Goal: Task Accomplishment & Management: Submit feedback/report problem

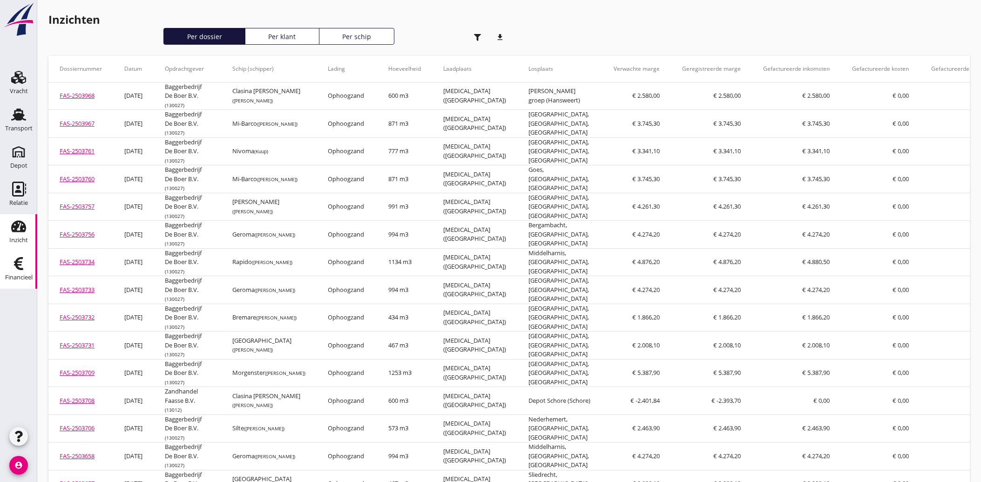
scroll to position [707, 0]
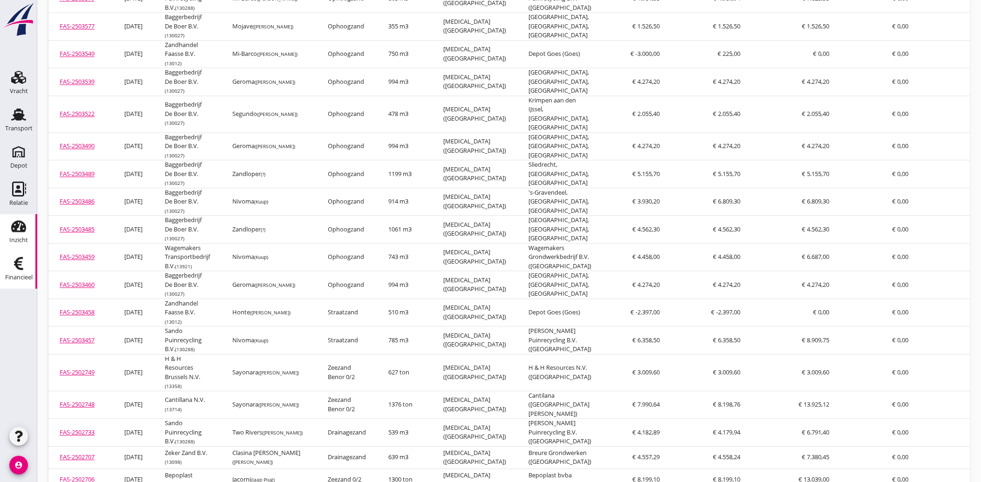
click at [12, 268] on icon "Financieel" at bounding box center [18, 263] width 15 height 15
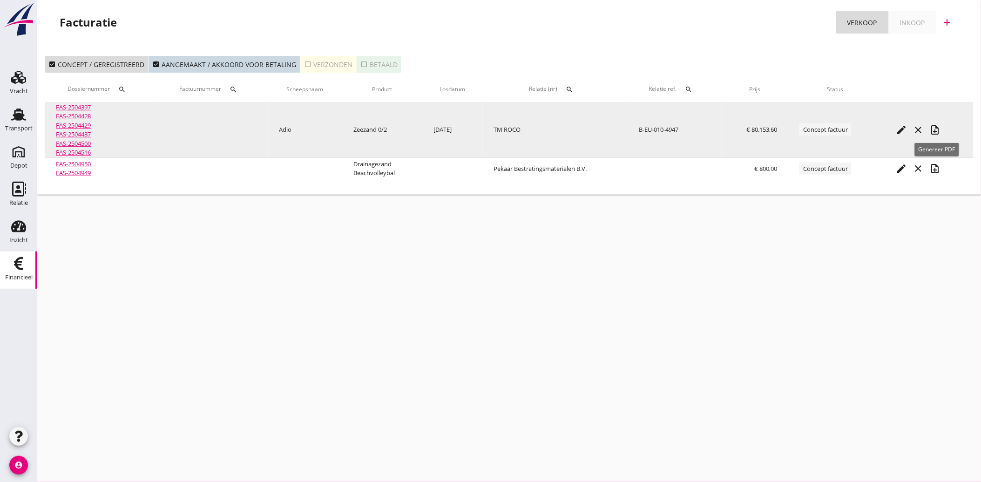
click at [941, 129] on icon "note_add" at bounding box center [935, 129] width 11 height 11
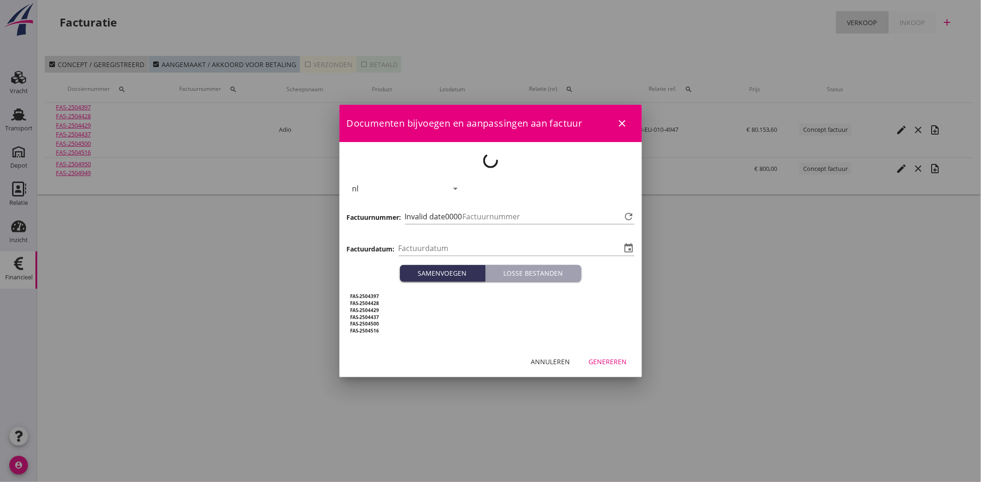
type input "[DATE]"
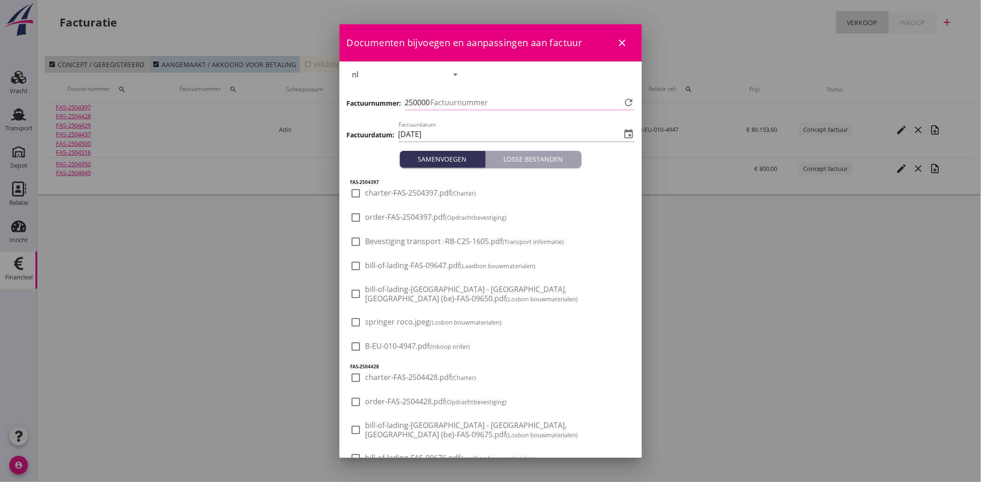
type input "3554"
click at [615, 35] on button "close" at bounding box center [622, 42] width 17 height 17
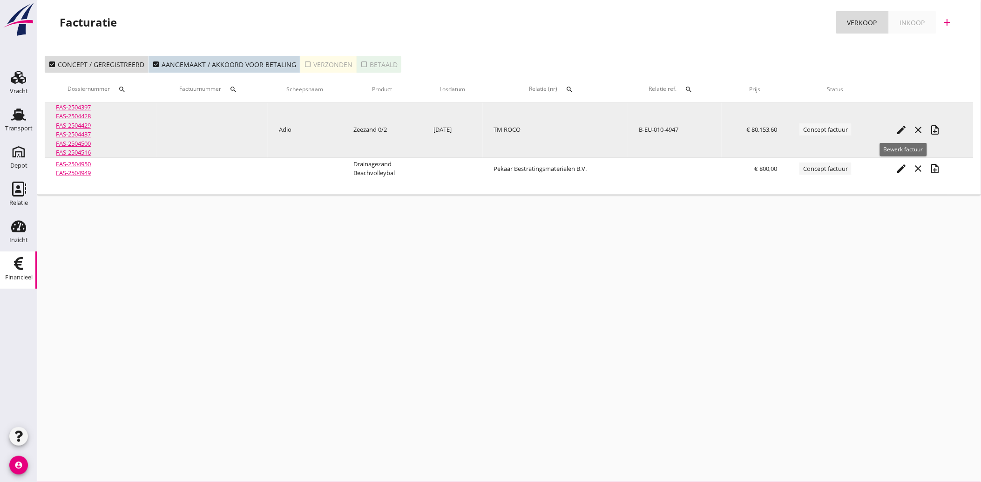
click at [902, 132] on icon "edit" at bounding box center [901, 129] width 11 height 11
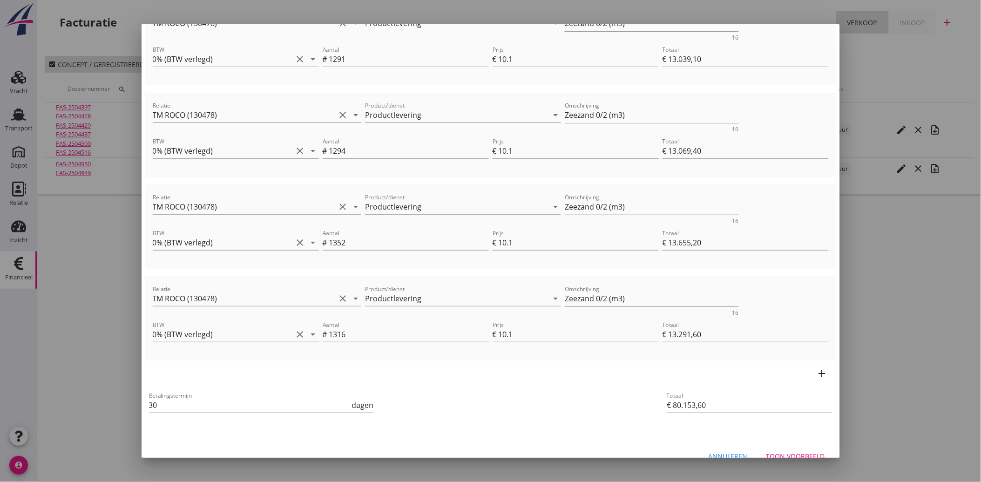
scroll to position [353, 0]
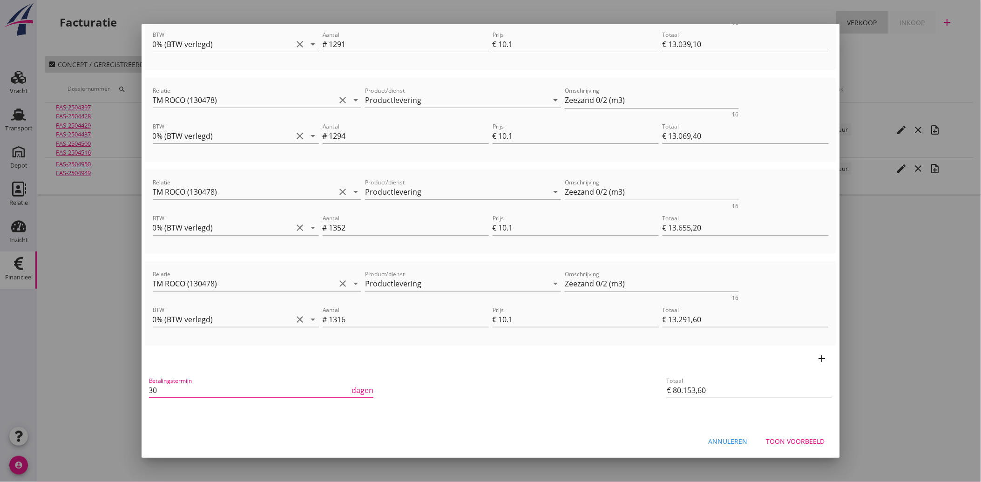
drag, startPoint x: 160, startPoint y: 390, endPoint x: 195, endPoint y: 412, distance: 40.8
click at [148, 398] on div "Betalingstermijn 30 dagen" at bounding box center [261, 390] width 229 height 35
click at [155, 387] on input "7" at bounding box center [249, 390] width 201 height 15
drag, startPoint x: 157, startPoint y: 392, endPoint x: 144, endPoint y: 396, distance: 13.1
click at [144, 396] on div "Vul de factuurregels in om een factuur aan te maken. Debiteur TM ROCO clear arr…" at bounding box center [491, 67] width 698 height 717
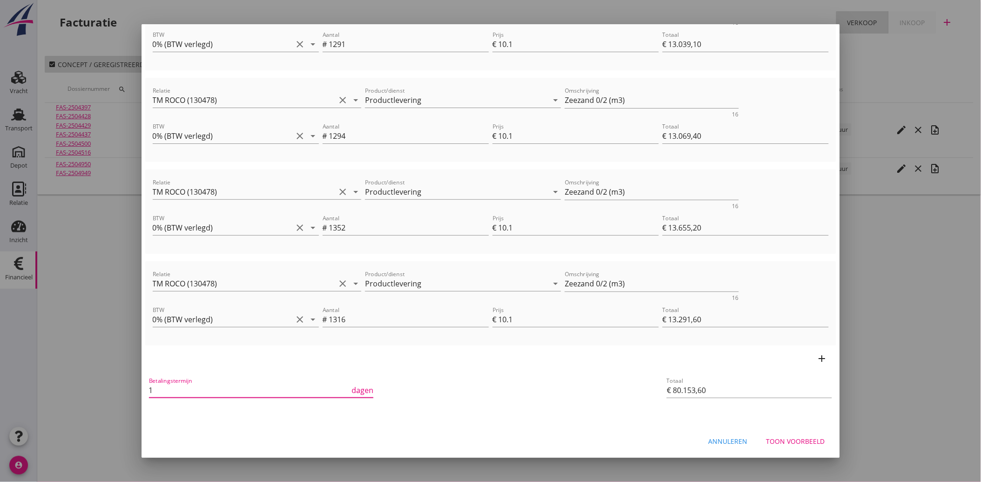
drag, startPoint x: 154, startPoint y: 390, endPoint x: 142, endPoint y: 392, distance: 11.9
click at [142, 392] on div "Vul de factuurregels in om een factuur aan te maken. Debiteur TM ROCO clear arr…" at bounding box center [491, 67] width 698 height 717
type input "7"
click at [782, 430] on div "Annuleren Toon voorbeeld" at bounding box center [491, 441] width 698 height 32
click at [783, 434] on button "Toon voorbeeld" at bounding box center [796, 441] width 74 height 17
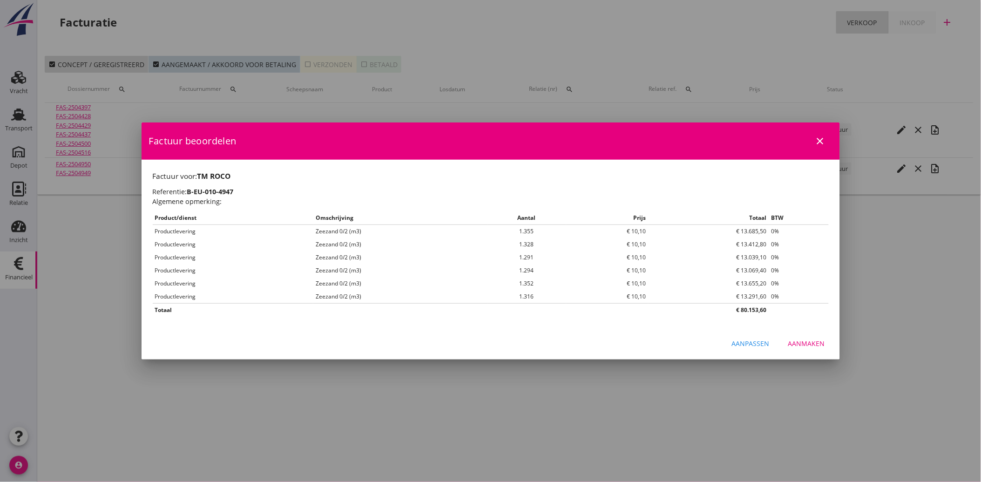
scroll to position [0, 0]
click at [806, 340] on div "Aanmaken" at bounding box center [806, 343] width 37 height 10
click at [822, 139] on icon "close" at bounding box center [820, 140] width 11 height 11
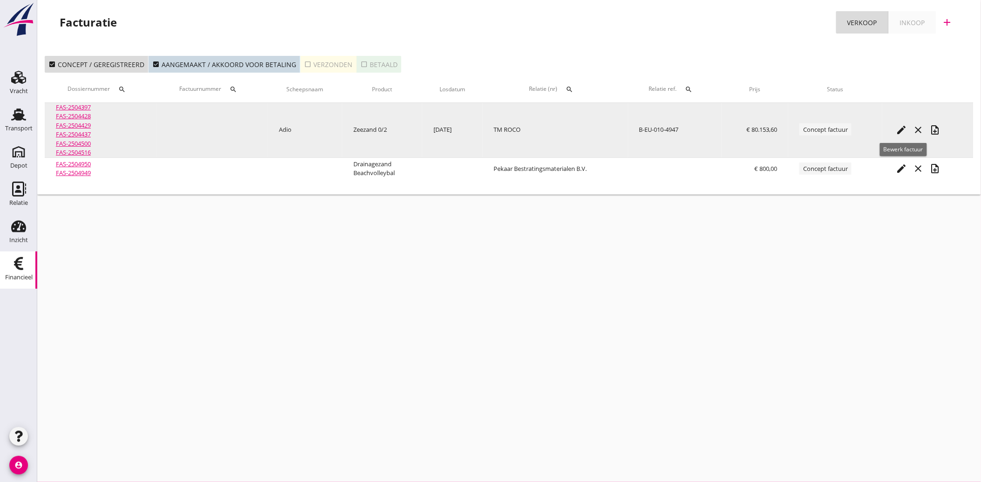
click at [902, 128] on icon "edit" at bounding box center [901, 129] width 11 height 11
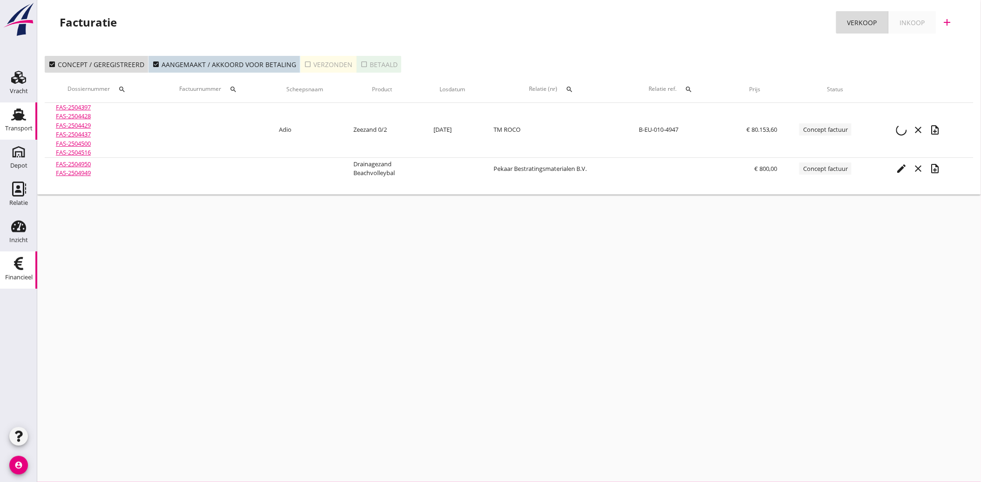
click at [14, 114] on icon "Transport" at bounding box center [18, 114] width 15 height 15
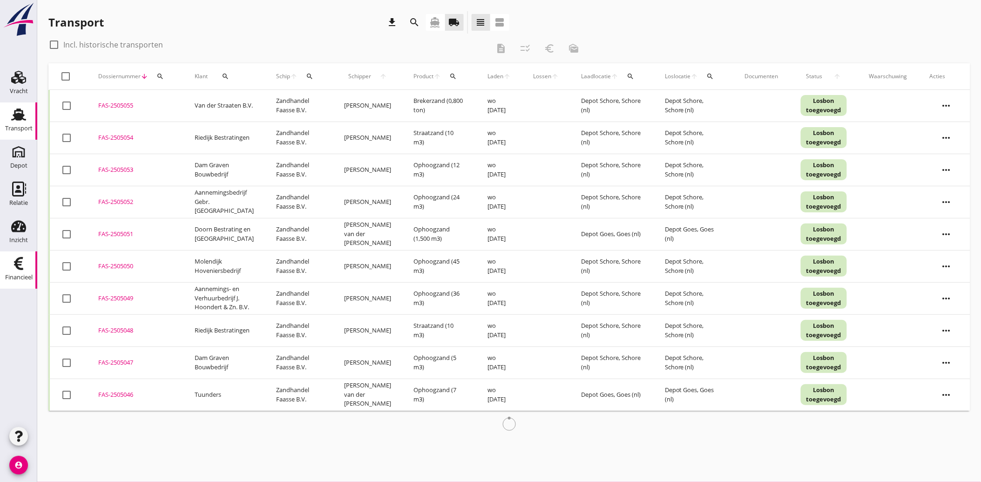
click at [18, 273] on div "Financieel" at bounding box center [18, 277] width 27 height 13
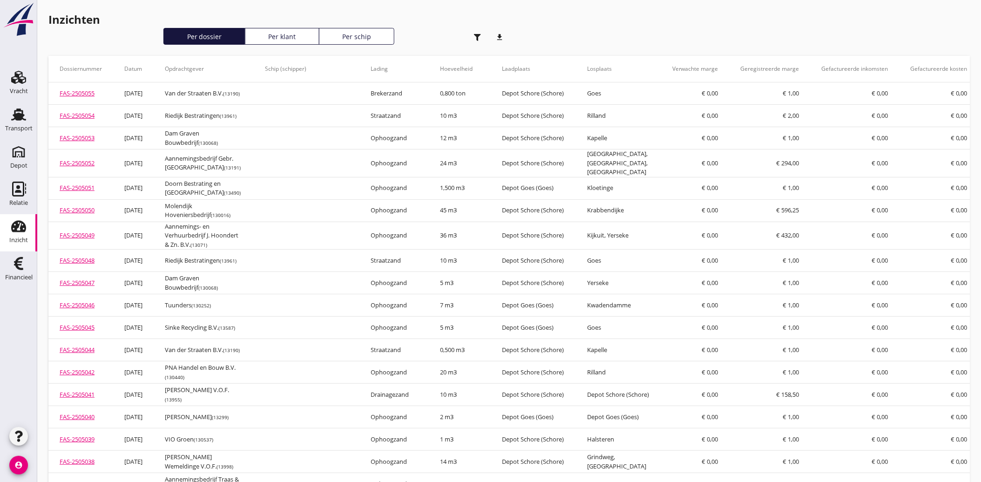
drag, startPoint x: 17, startPoint y: 262, endPoint x: 225, endPoint y: 299, distance: 211.8
click at [17, 263] on use at bounding box center [18, 263] width 9 height 13
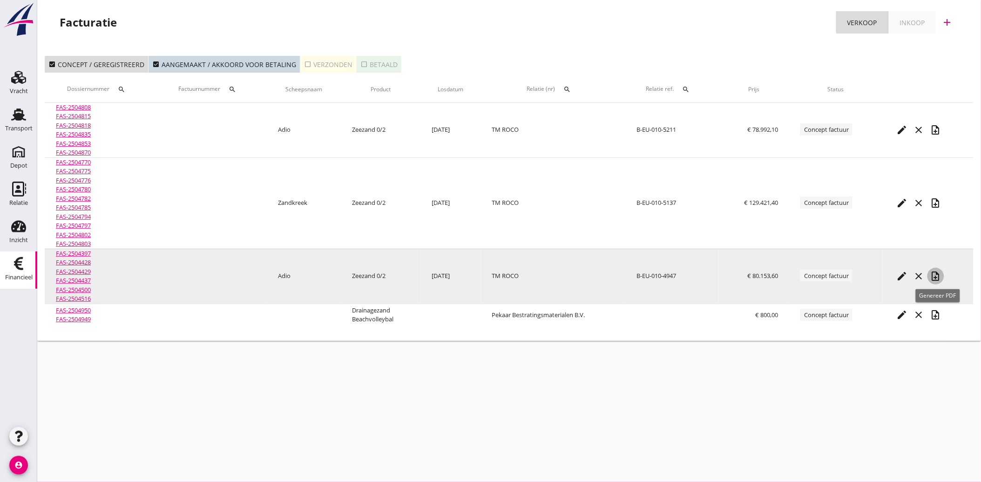
click at [938, 277] on icon "note_add" at bounding box center [935, 275] width 11 height 11
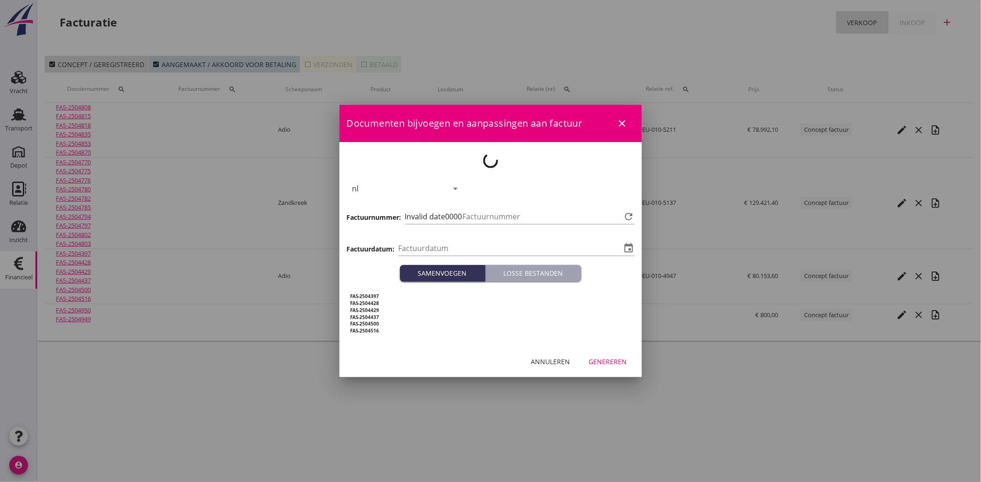
type input "[DATE]"
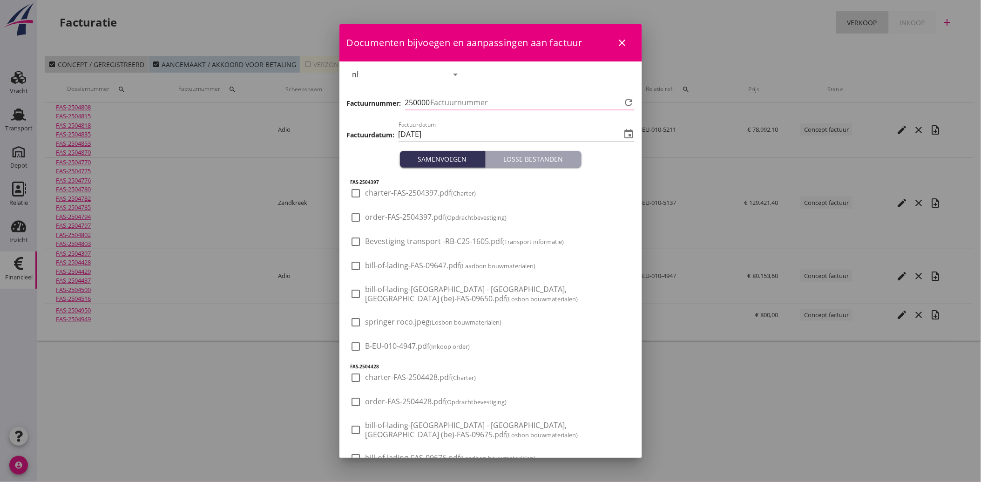
type input "3554"
drag, startPoint x: 360, startPoint y: 346, endPoint x: 449, endPoint y: 361, distance: 89.6
click at [360, 347] on div at bounding box center [356, 346] width 16 height 16
checkbox input "true"
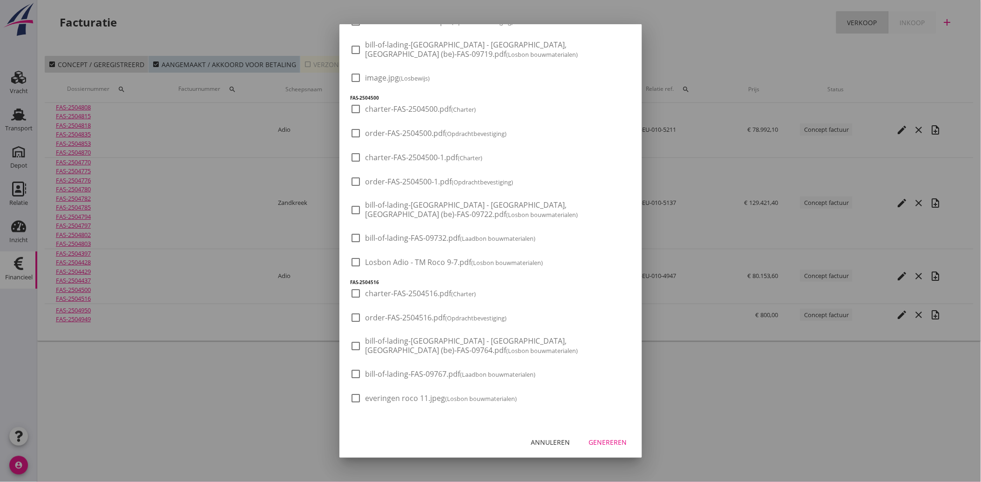
scroll to position [735, 0]
click at [554, 443] on div "Annuleren" at bounding box center [550, 442] width 39 height 10
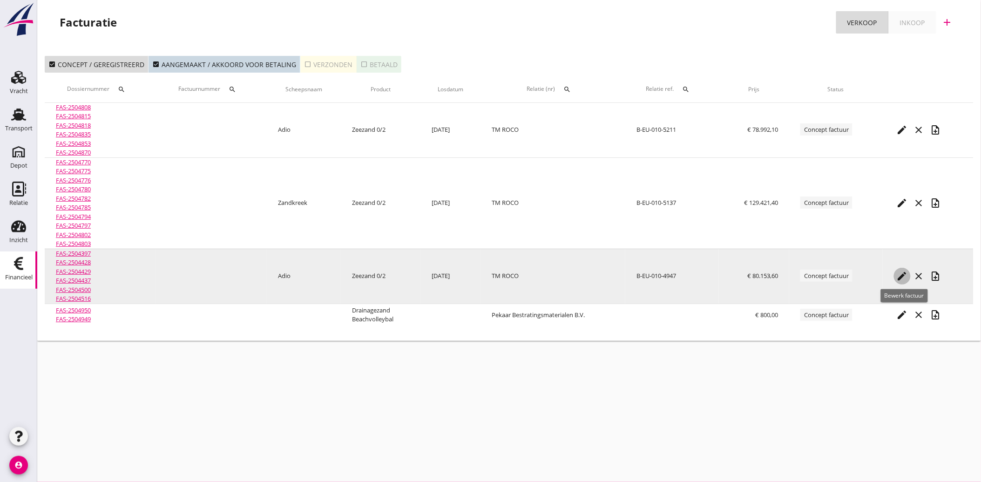
click at [900, 275] on icon "edit" at bounding box center [902, 275] width 11 height 11
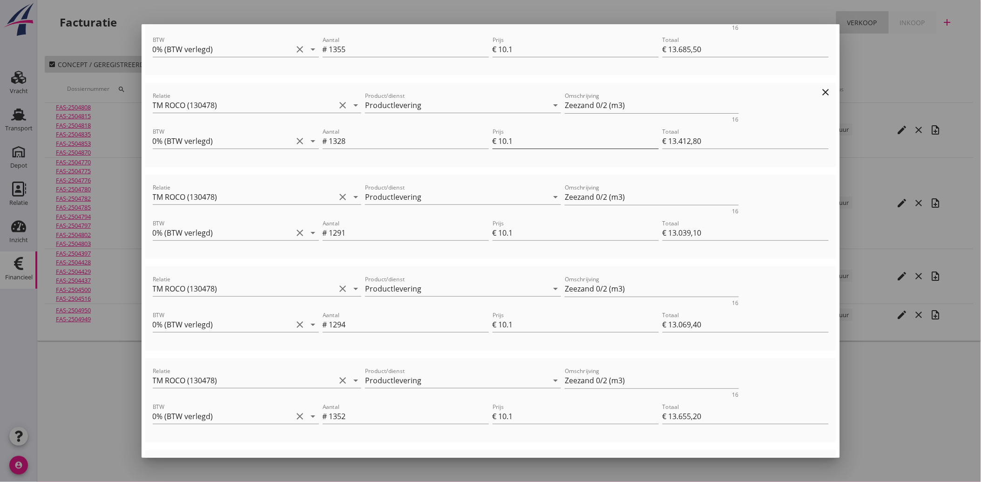
scroll to position [353, 0]
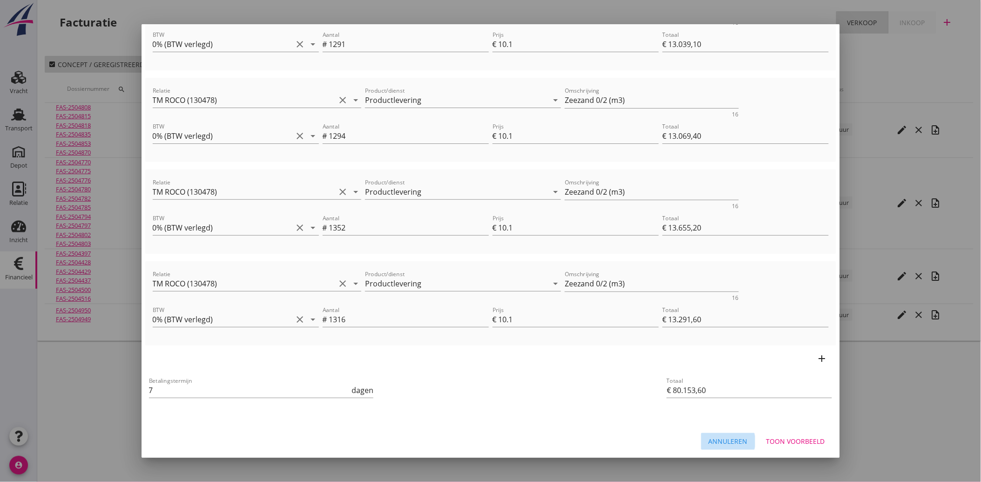
click at [731, 437] on div "Annuleren" at bounding box center [727, 441] width 39 height 10
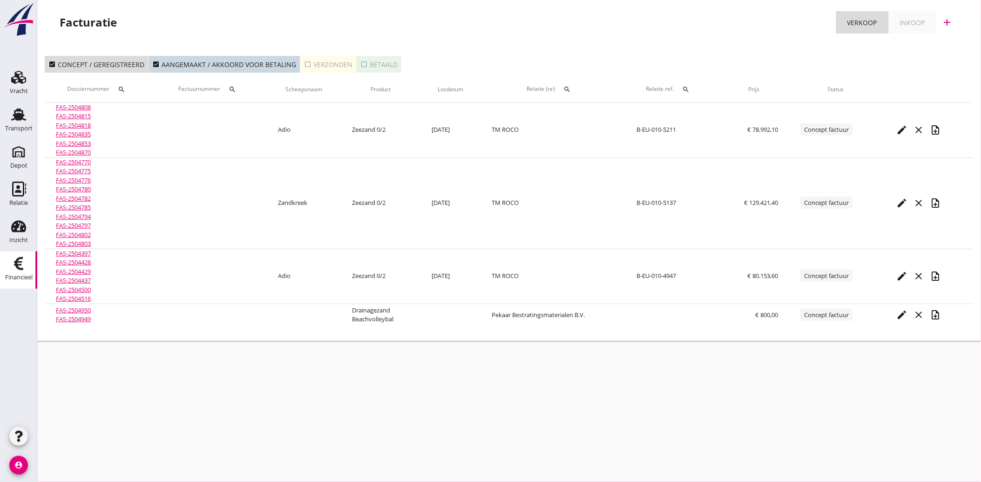
scroll to position [0, 0]
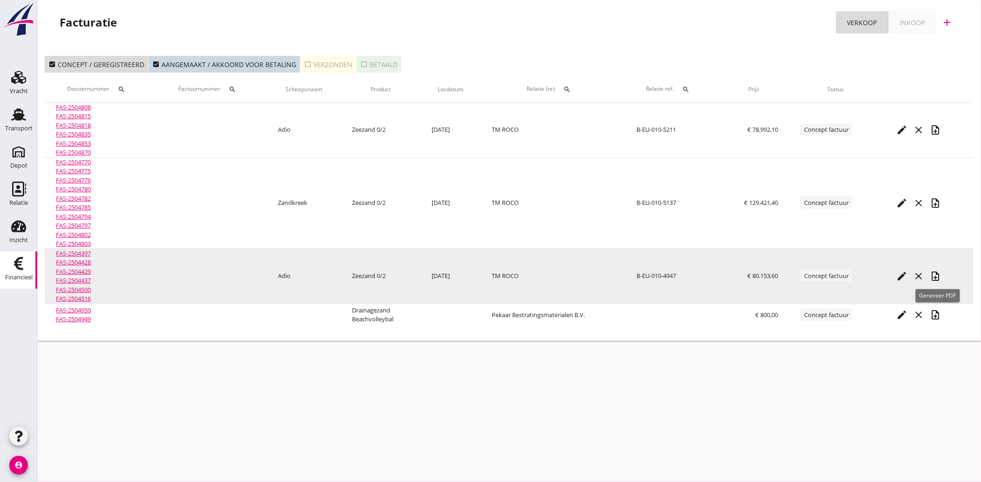
click at [935, 276] on icon "note_add" at bounding box center [935, 275] width 11 height 11
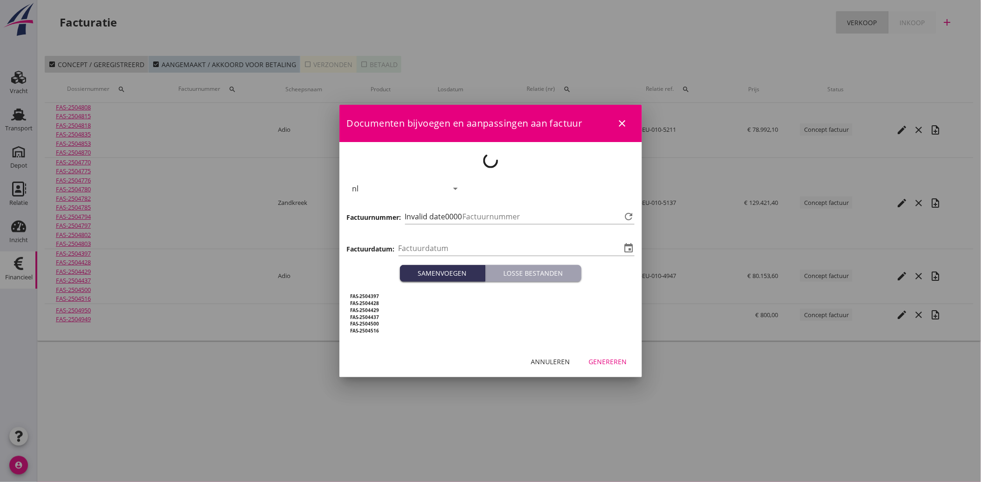
type input "[DATE]"
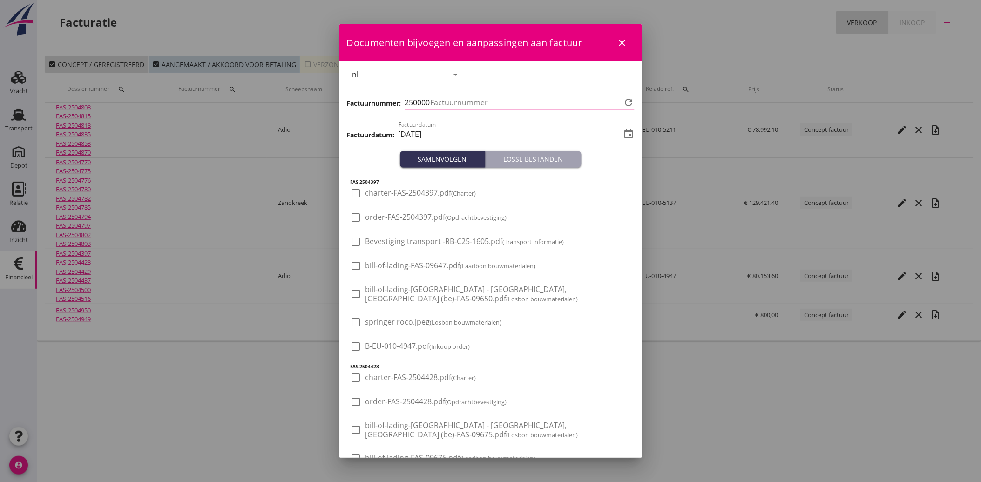
type input "3554"
click at [354, 346] on div at bounding box center [356, 346] width 16 height 16
checkbox input "true"
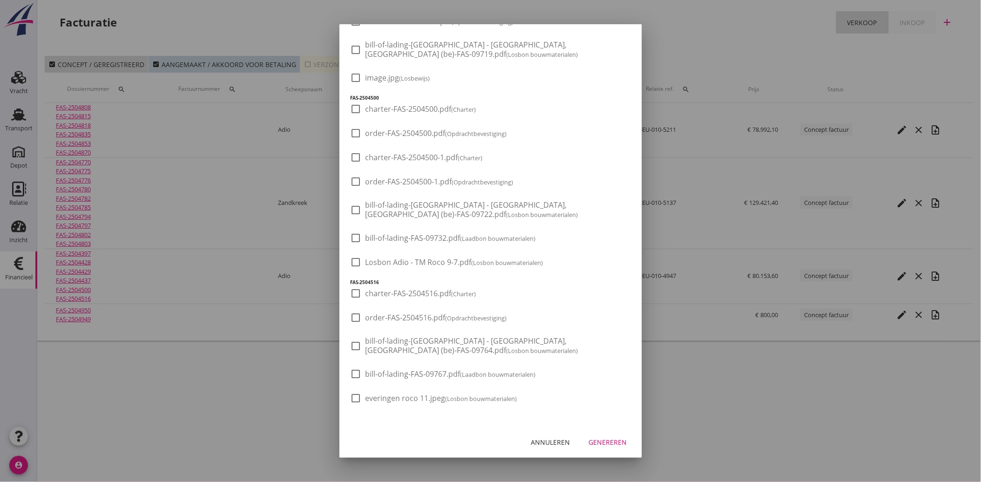
scroll to position [735, 0]
click at [611, 444] on div "Genereren" at bounding box center [608, 442] width 38 height 10
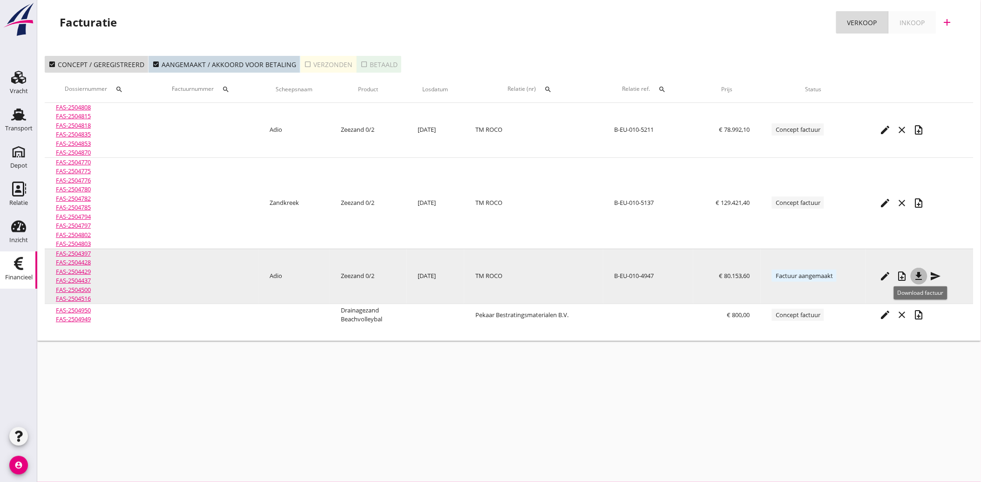
click at [922, 280] on icon "file_download" at bounding box center [918, 275] width 11 height 11
click at [938, 271] on icon "send" at bounding box center [935, 275] width 11 height 11
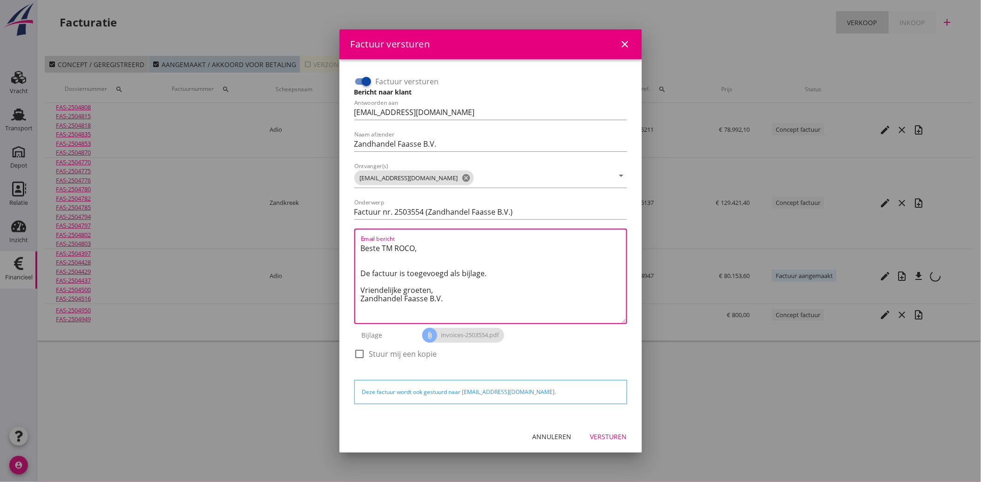
drag, startPoint x: 452, startPoint y: 303, endPoint x: 357, endPoint y: 246, distance: 110.9
click at [357, 246] on div "Email bericht Beste TM ROCO, De factuur is toegevoegd als bijlage. Vriendelijke…" at bounding box center [490, 276] width 273 height 95
paste textarea "Geachte heer/mevrouw, Hierbij zenden wij u onze factuur i.v.m. de door ons aan …"
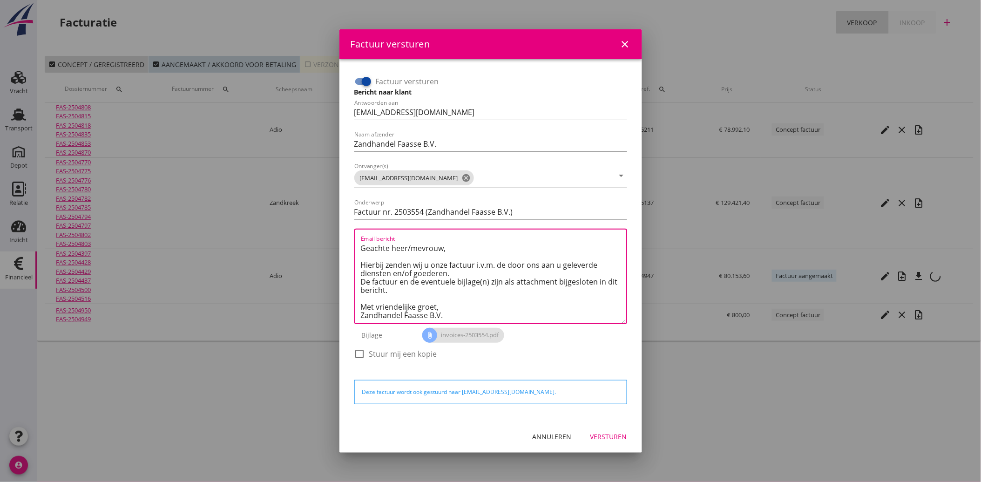
type textarea "Geachte heer/mevrouw, Hierbij zenden wij u onze factuur i.v.m. de door ons aan …"
click at [607, 432] on div "Versturen" at bounding box center [608, 436] width 37 height 10
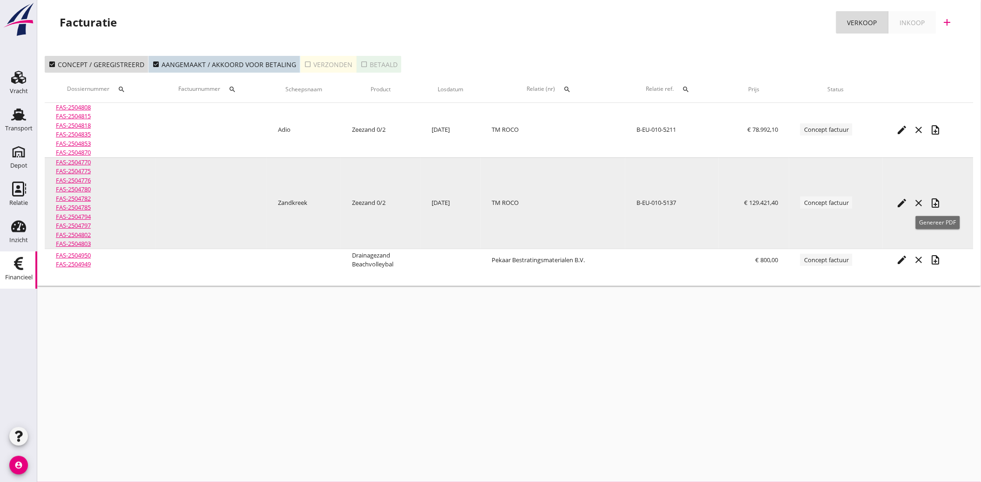
click at [937, 202] on icon "note_add" at bounding box center [935, 202] width 11 height 11
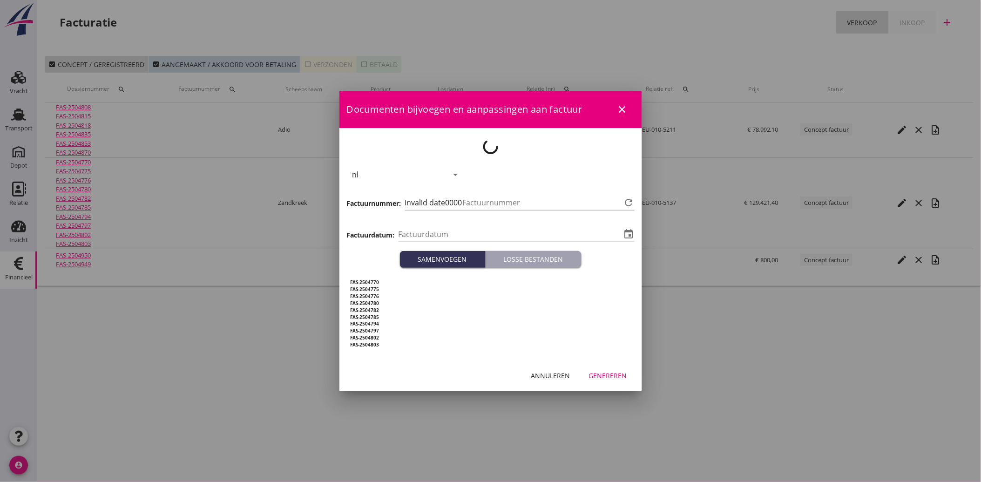
type input "[DATE]"
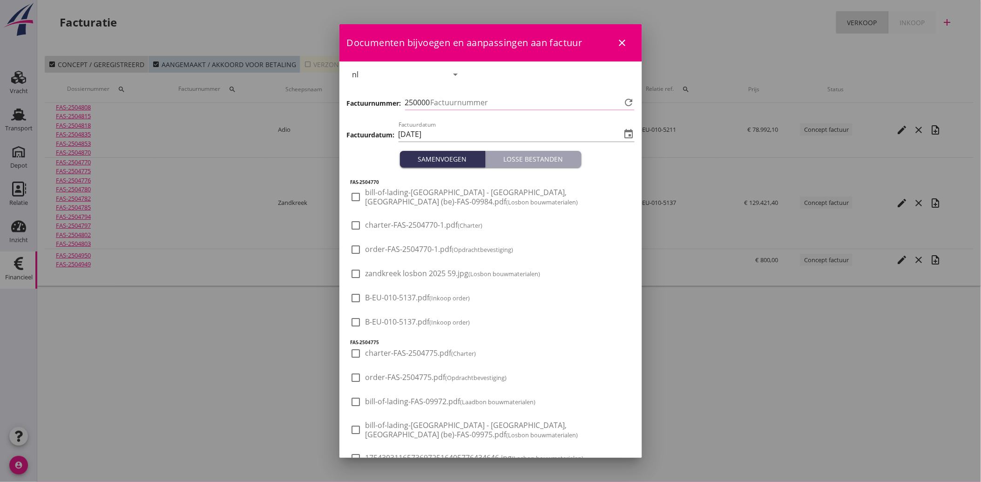
type input "3555"
click at [617, 41] on icon "close" at bounding box center [622, 42] width 11 height 11
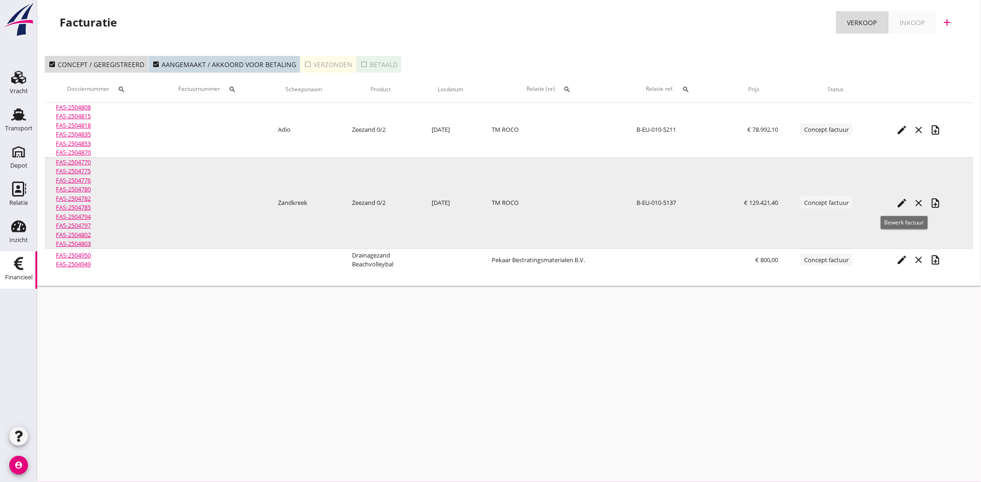
click at [902, 202] on icon "edit" at bounding box center [902, 202] width 11 height 11
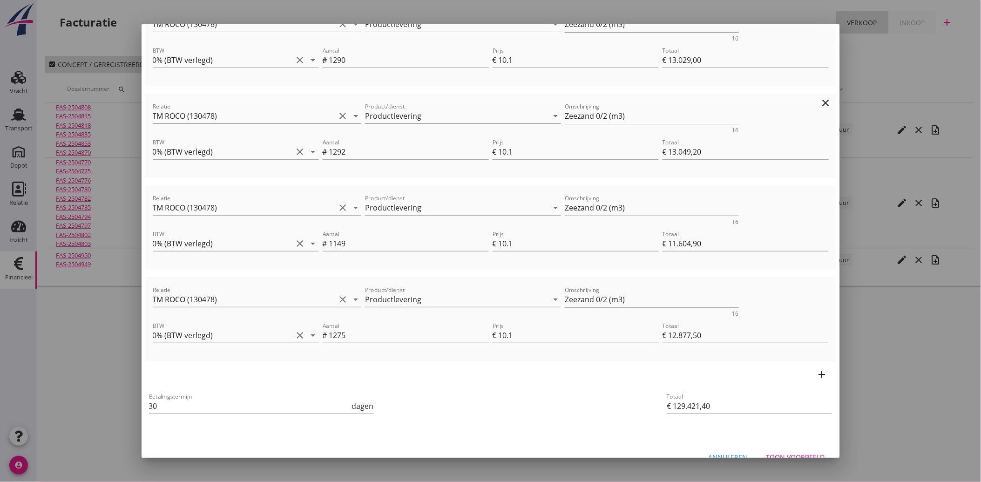
scroll to position [719, 0]
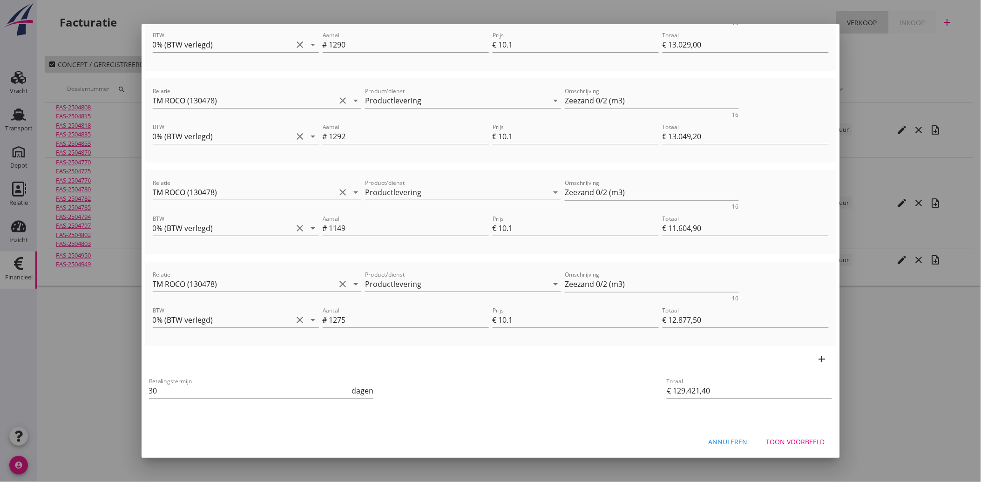
click at [785, 437] on div "Toon voorbeeld" at bounding box center [795, 442] width 59 height 10
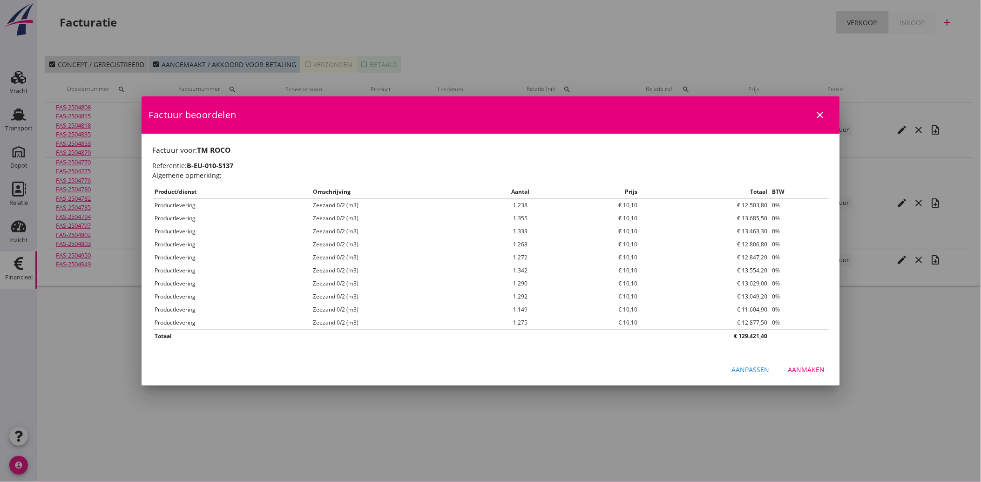
scroll to position [0, 0]
click at [799, 364] on button "Aanmaken" at bounding box center [807, 369] width 52 height 17
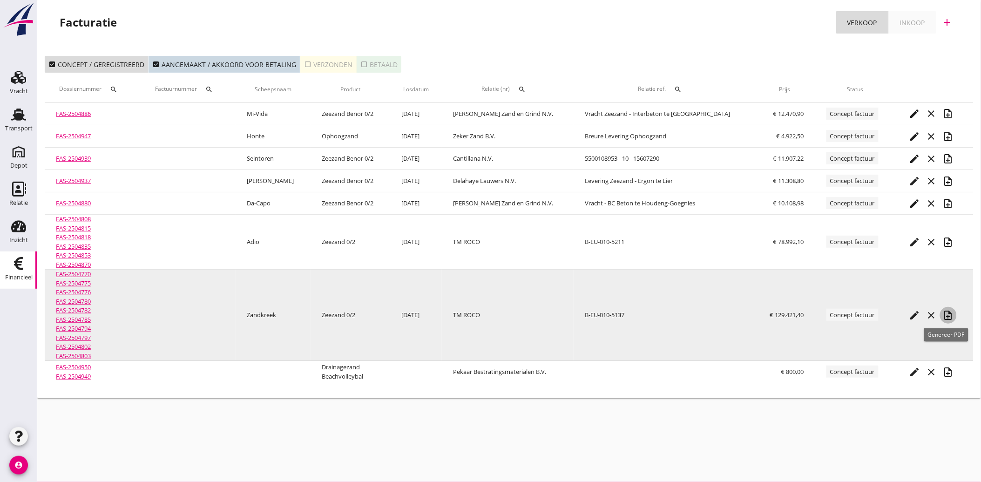
click at [945, 317] on icon "note_add" at bounding box center [948, 315] width 11 height 11
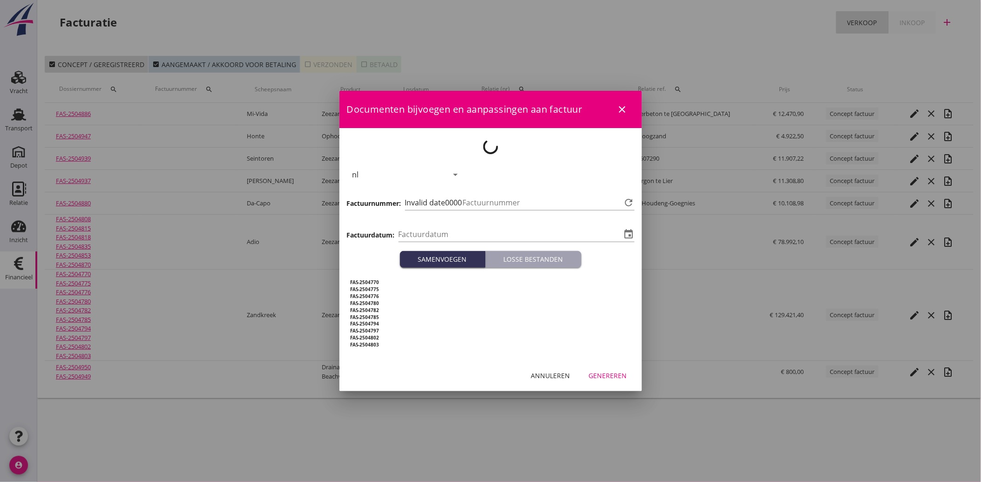
type input "[DATE]"
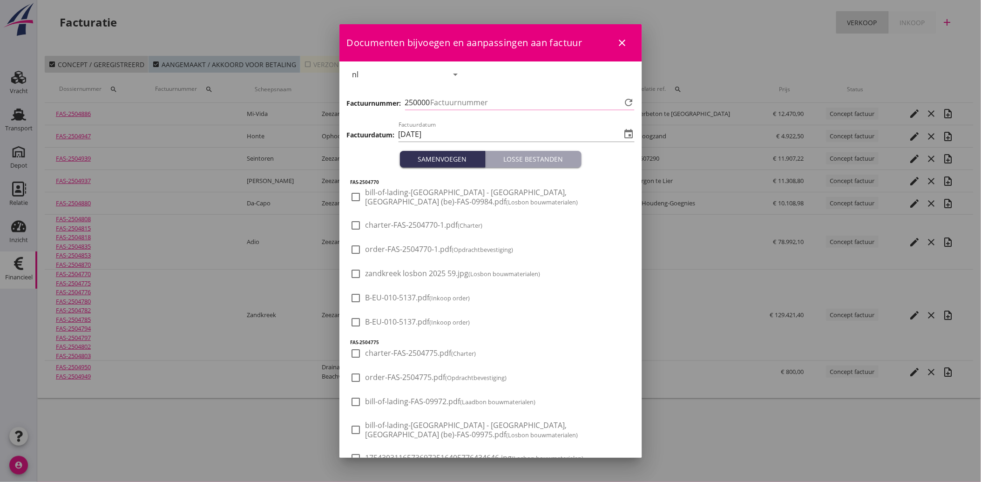
type input "3555"
click at [384, 296] on span "B-EU-010-5137.pdf (Inkoop order)" at bounding box center [417, 298] width 105 height 10
checkbox input "true"
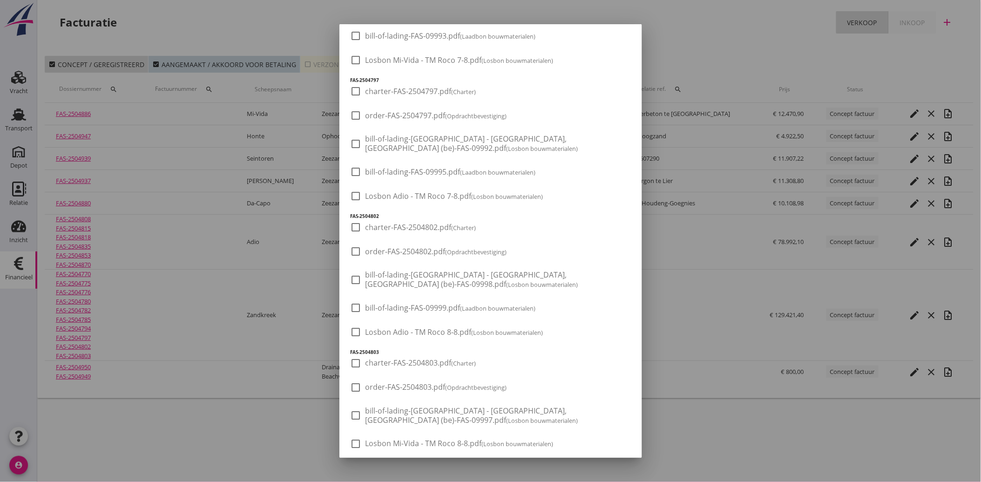
scroll to position [1127, 0]
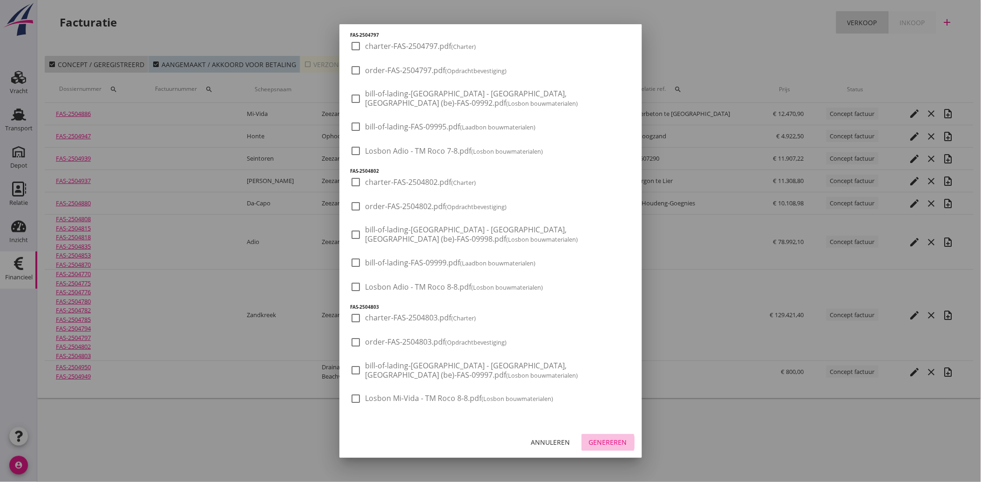
click at [614, 438] on div "Genereren" at bounding box center [608, 442] width 38 height 10
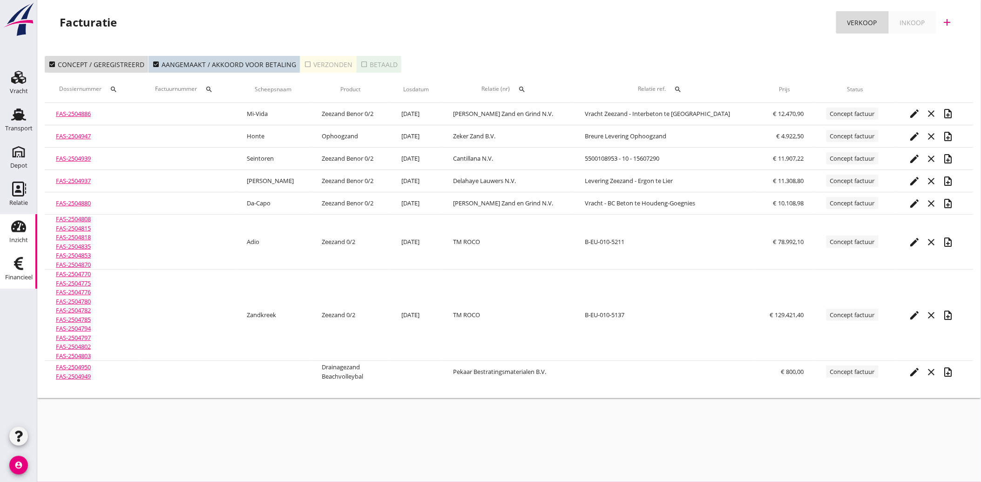
drag, startPoint x: 22, startPoint y: 125, endPoint x: 11, endPoint y: 219, distance: 95.2
click at [22, 125] on div "Transport" at bounding box center [18, 128] width 27 height 6
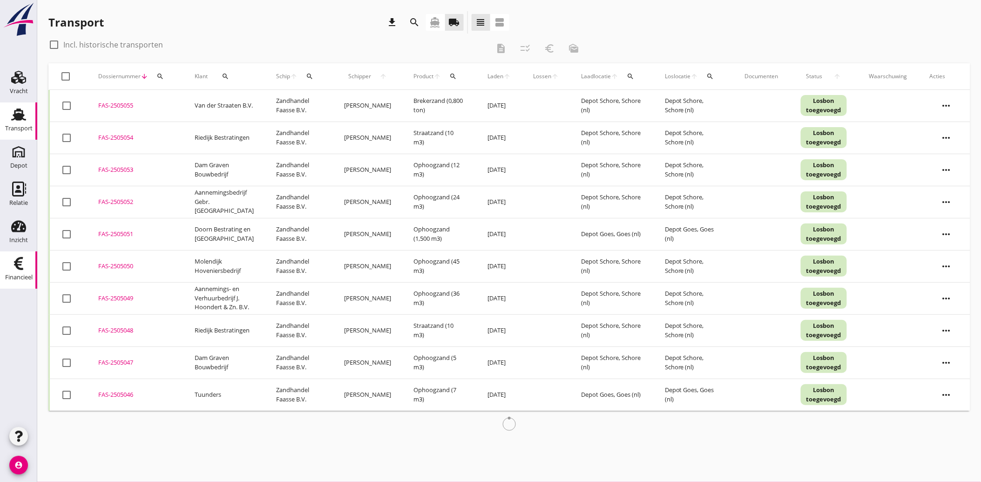
click at [24, 269] on icon "Financieel" at bounding box center [18, 263] width 15 height 15
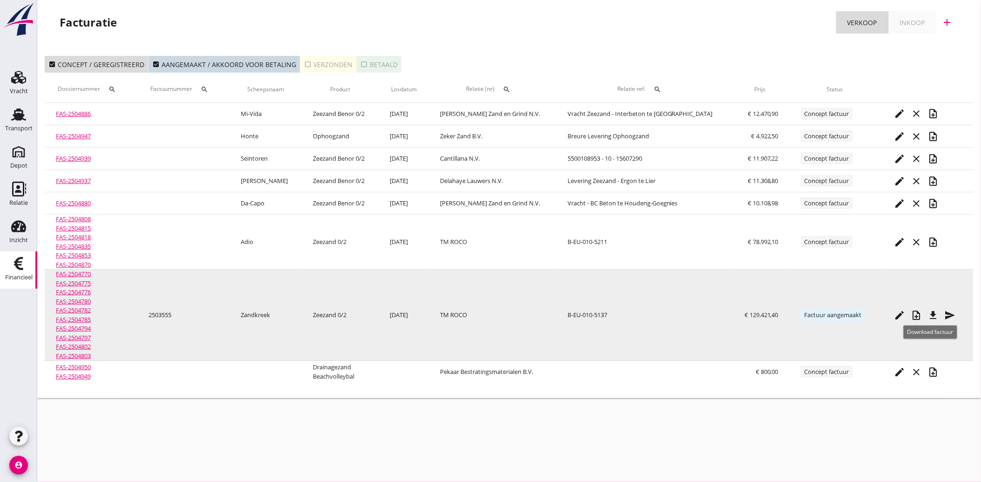
click at [928, 311] on icon "file_download" at bounding box center [933, 315] width 11 height 11
click at [913, 313] on icon "note_add" at bounding box center [916, 315] width 11 height 11
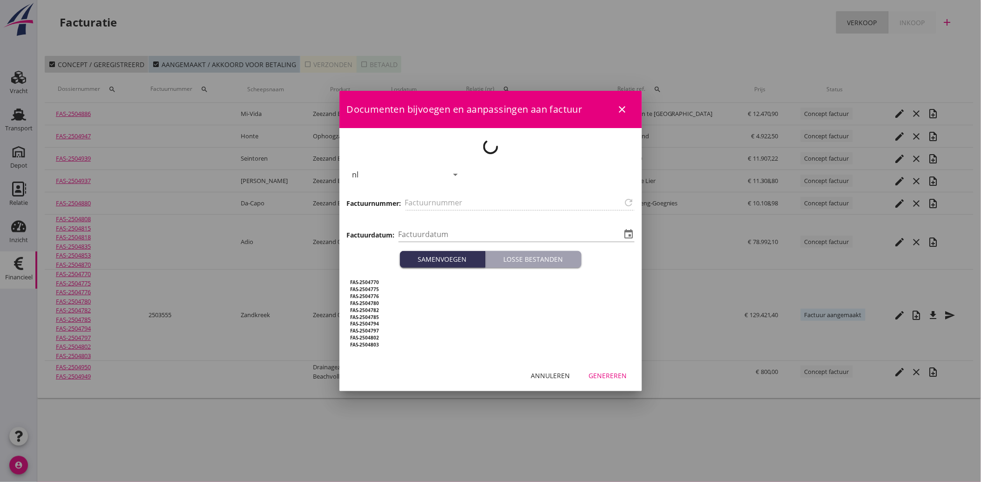
type input "2503555"
type input "[DATE]"
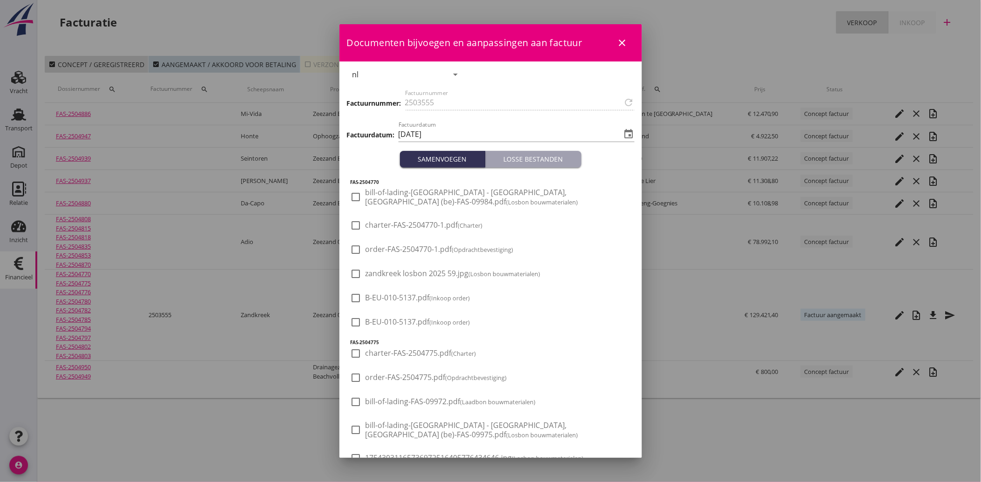
click at [444, 320] on small "(Inkoop order)" at bounding box center [450, 322] width 40 height 8
checkbox input "true"
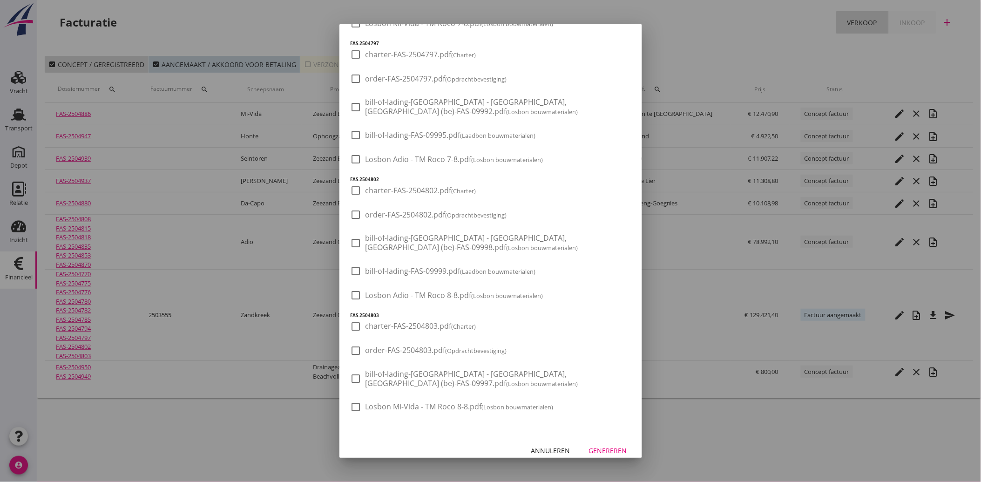
scroll to position [1127, 0]
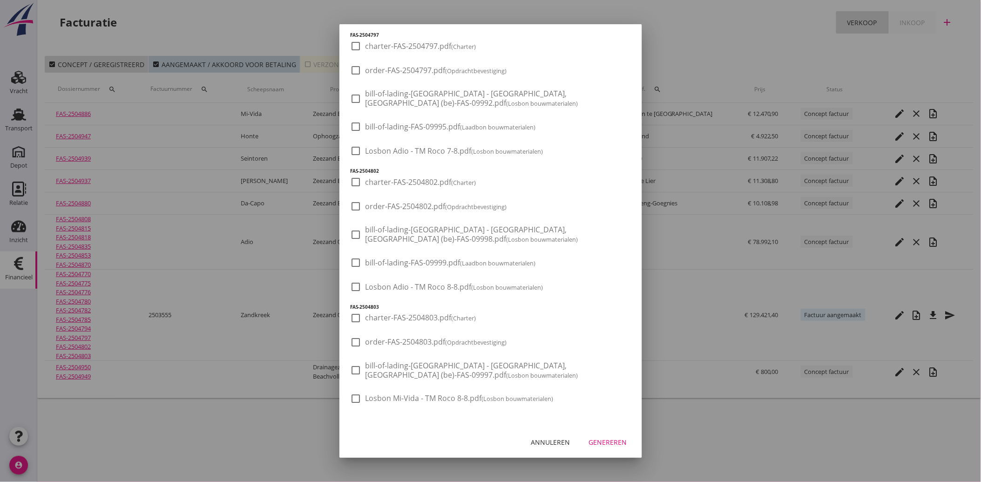
click at [598, 444] on div "Genereren" at bounding box center [608, 442] width 38 height 10
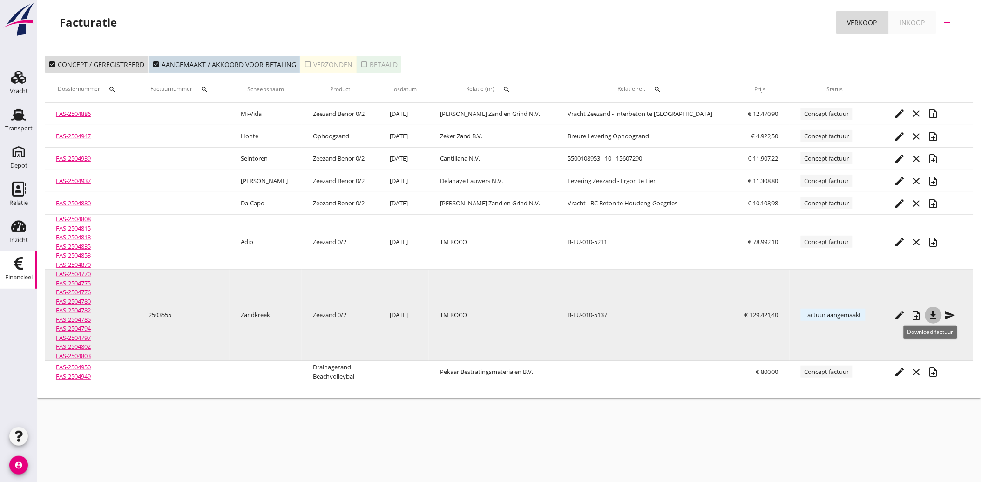
click at [934, 310] on icon "file_download" at bounding box center [933, 315] width 11 height 11
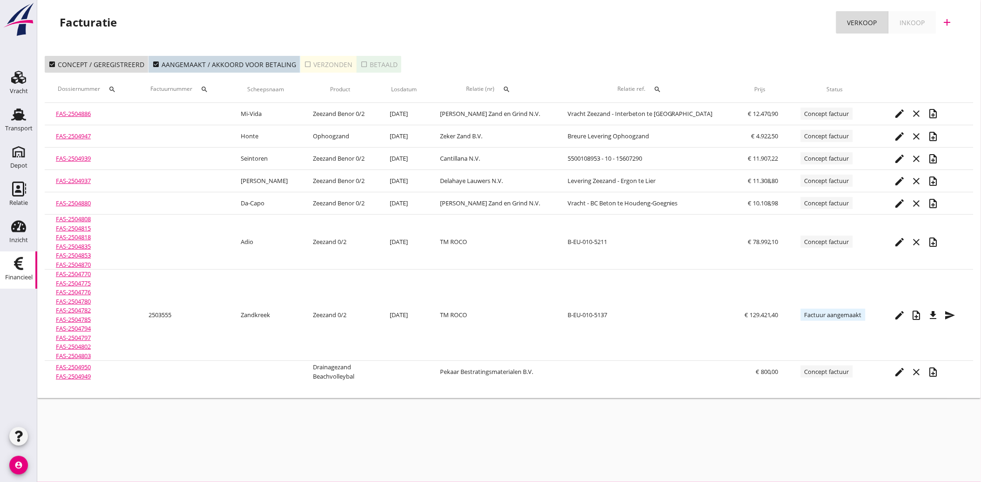
drag, startPoint x: 24, startPoint y: 123, endPoint x: 19, endPoint y: 301, distance: 177.9
click at [24, 123] on div "Transport" at bounding box center [18, 128] width 27 height 13
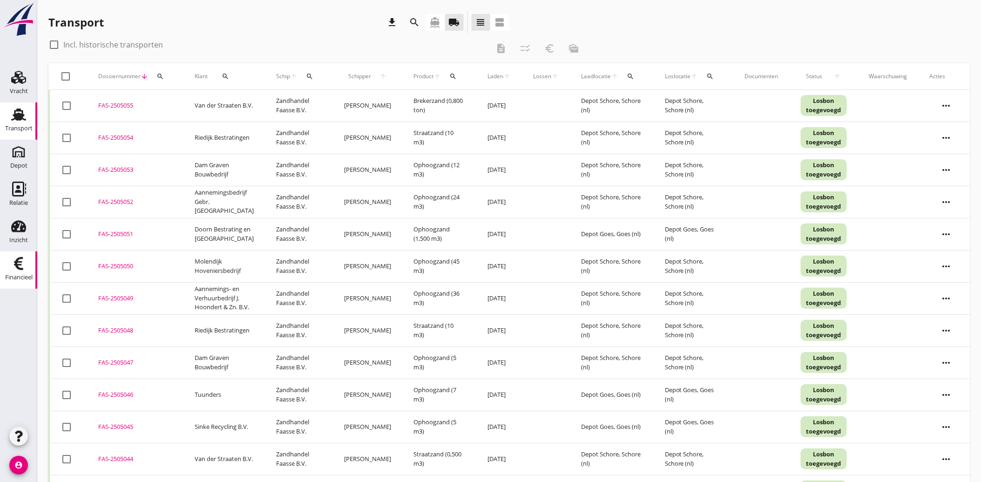
click at [18, 273] on div "Financieel" at bounding box center [18, 277] width 27 height 13
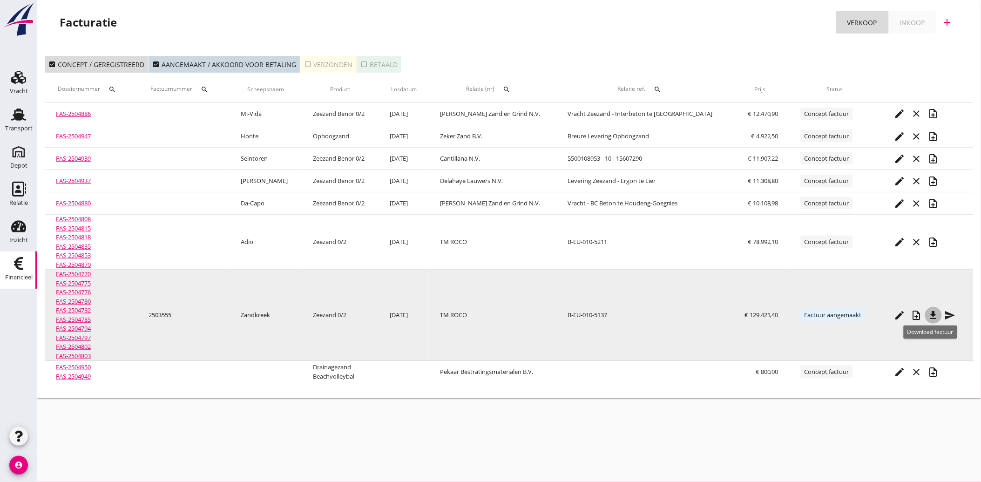
click at [932, 310] on icon "file_download" at bounding box center [933, 315] width 11 height 11
click at [914, 318] on icon "note_add" at bounding box center [916, 315] width 11 height 11
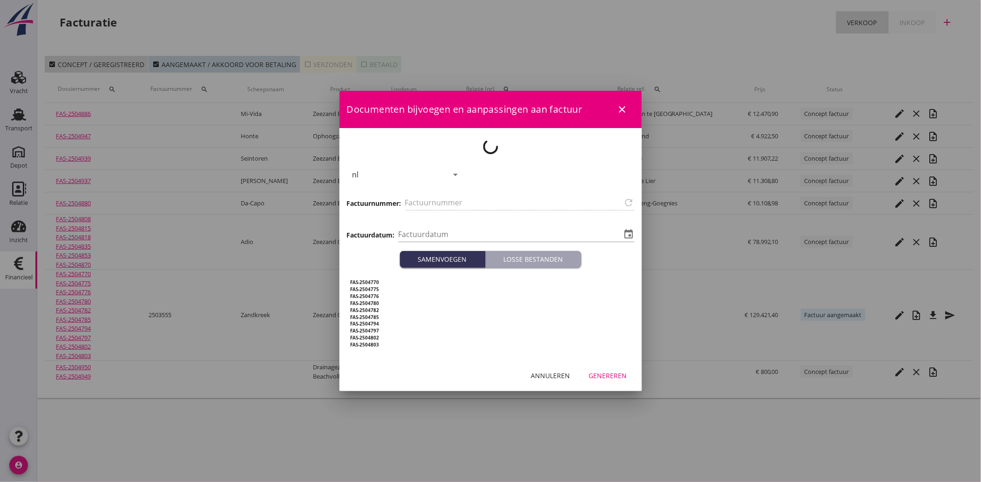
type input "2503555"
type input "[DATE]"
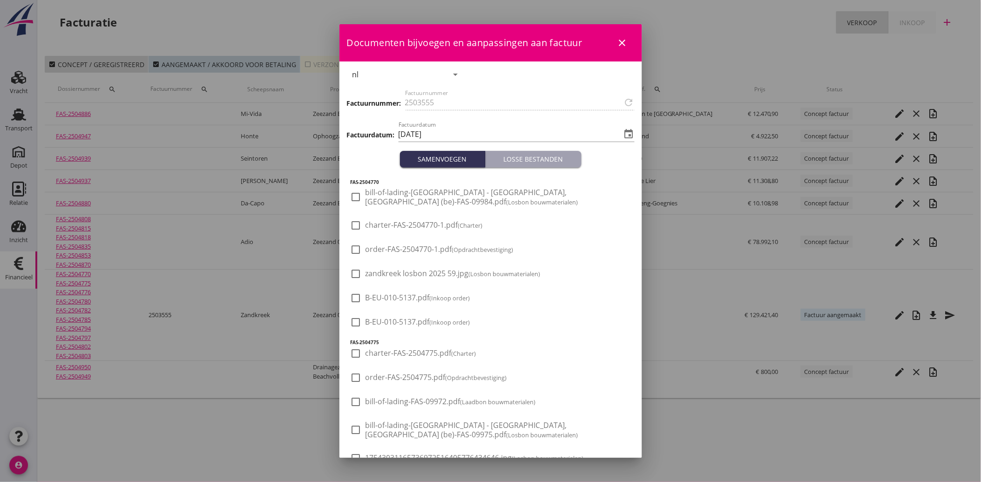
click at [418, 302] on span "B-EU-010-5137.pdf (Inkoop order)" at bounding box center [417, 298] width 105 height 10
checkbox input "true"
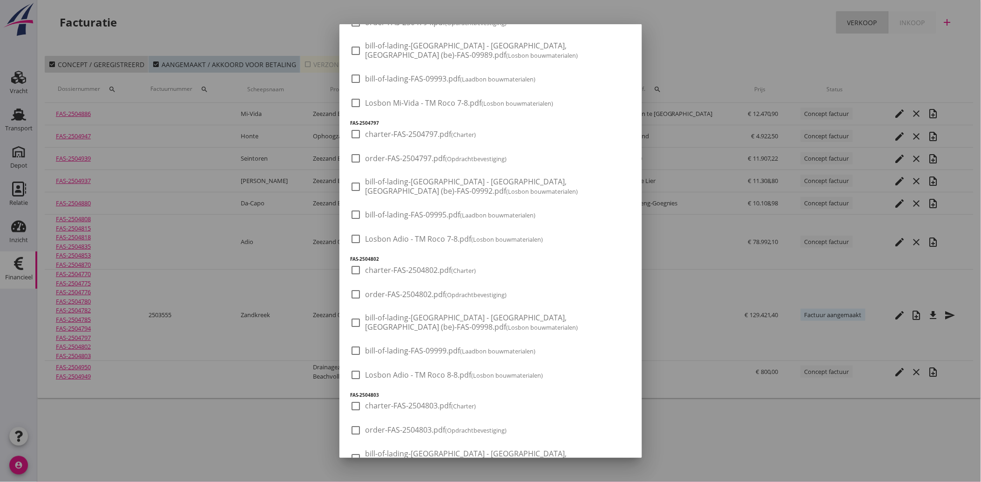
scroll to position [1127, 0]
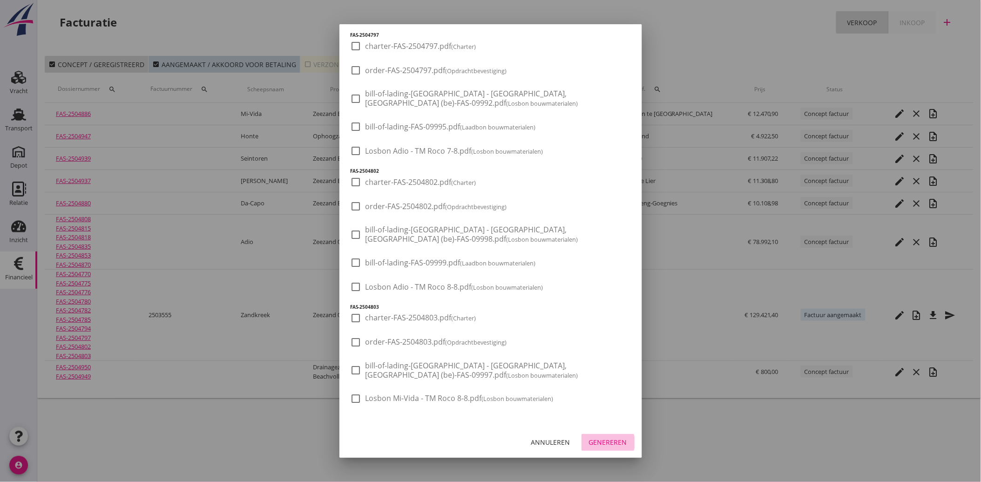
click at [605, 439] on div "Genereren" at bounding box center [608, 442] width 38 height 10
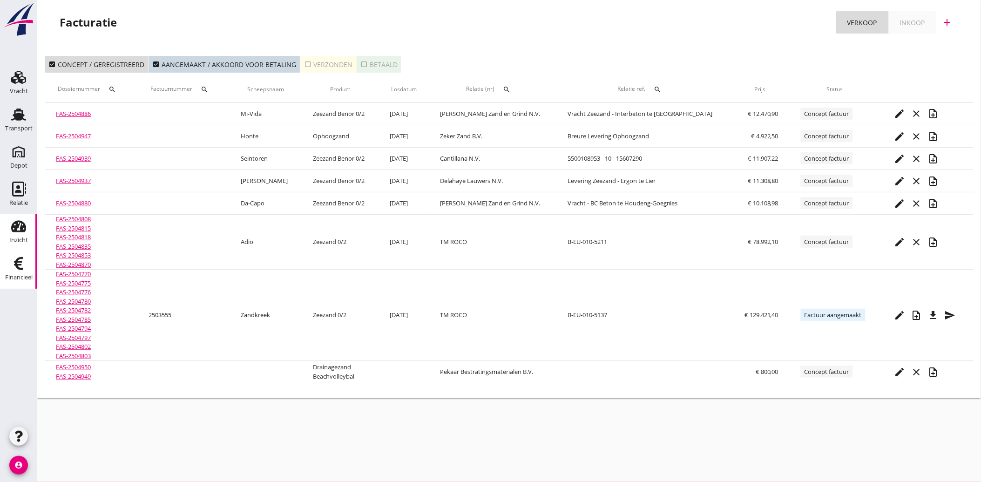
drag, startPoint x: 27, startPoint y: 123, endPoint x: 10, endPoint y: 245, distance: 123.5
click at [27, 122] on div "Transport" at bounding box center [18, 128] width 27 height 13
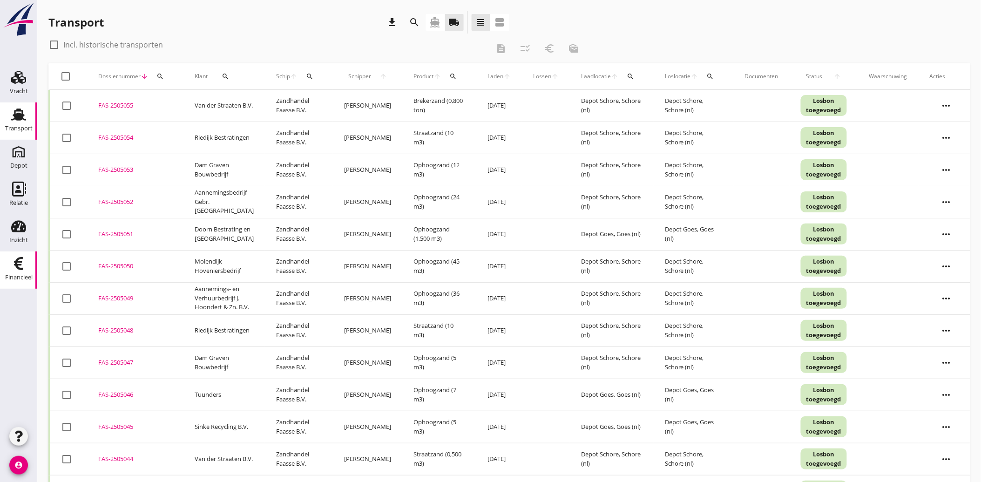
click at [17, 263] on use at bounding box center [18, 263] width 9 height 13
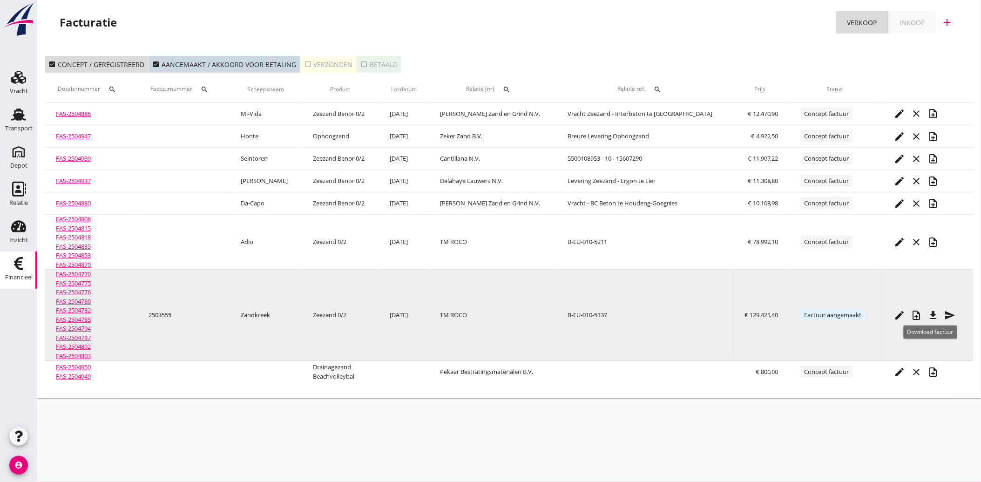
click at [928, 312] on icon "file_download" at bounding box center [933, 315] width 11 height 11
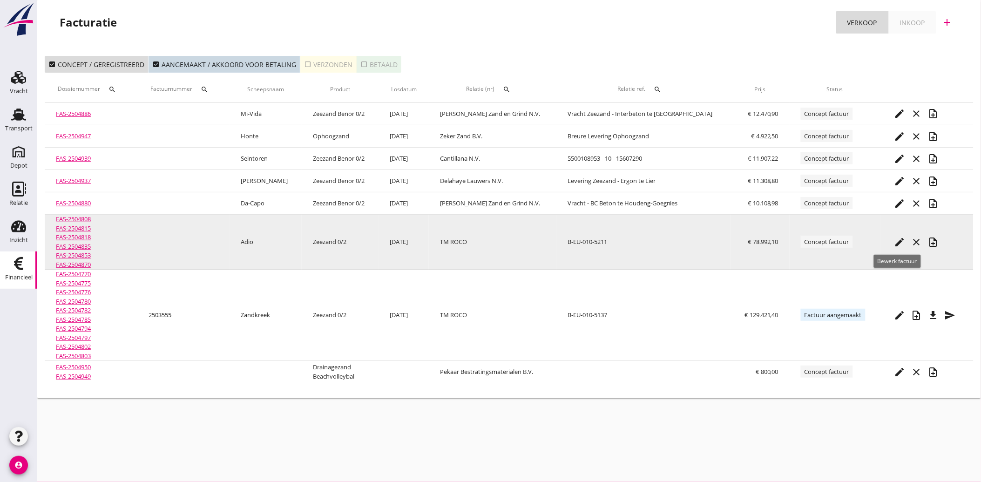
click at [897, 241] on icon "edit" at bounding box center [899, 241] width 11 height 11
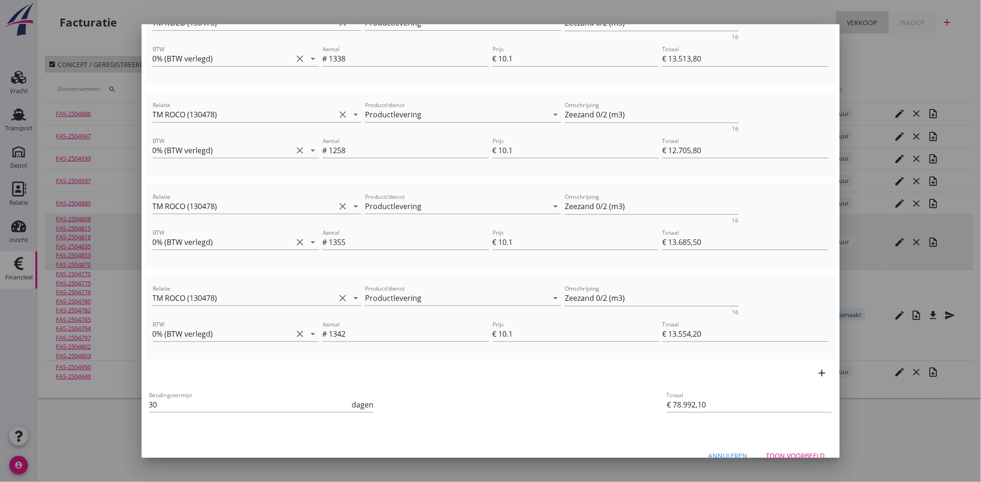
scroll to position [353, 0]
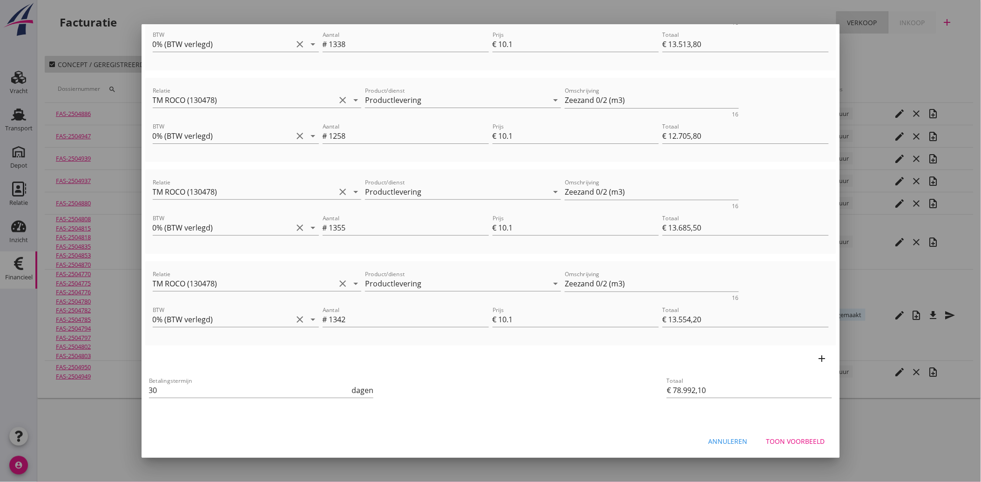
click at [788, 438] on div "Toon voorbeeld" at bounding box center [795, 441] width 59 height 10
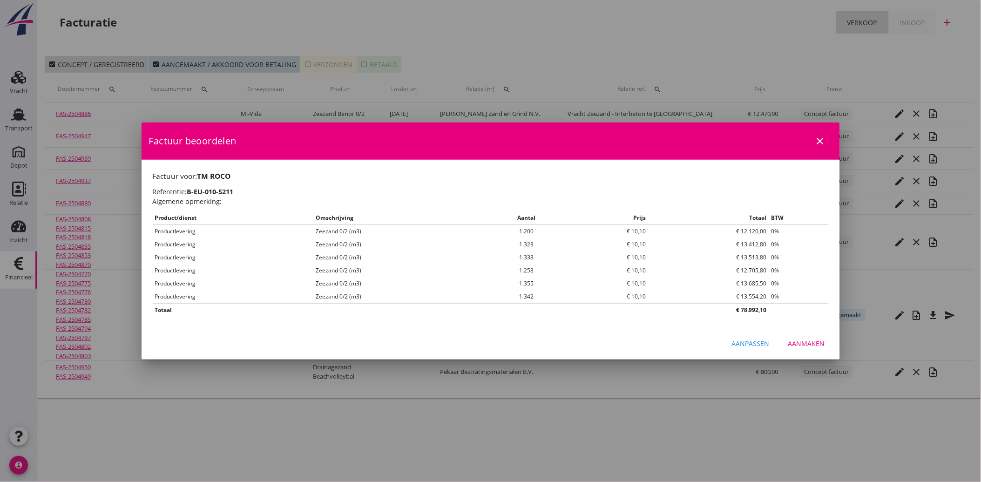
scroll to position [0, 0]
click at [796, 345] on div "Aanmaken" at bounding box center [806, 343] width 37 height 10
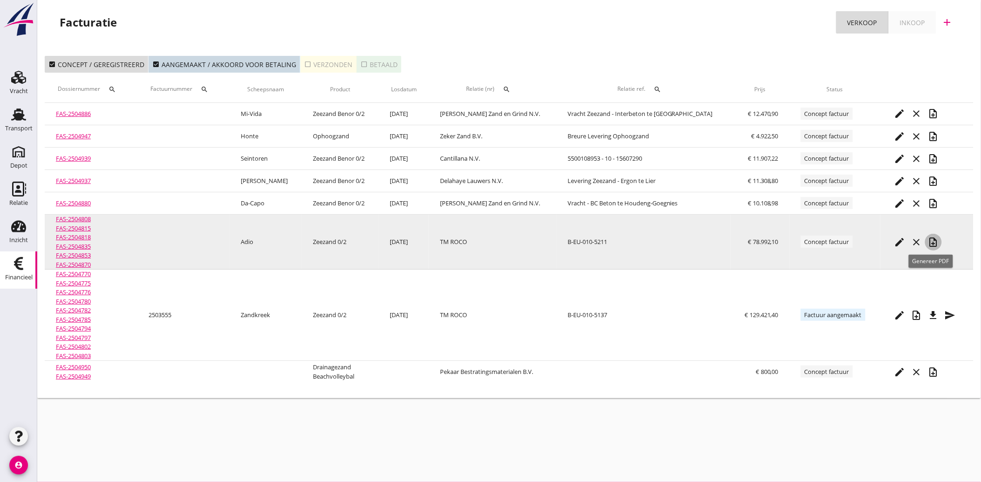
click at [928, 241] on icon "note_add" at bounding box center [933, 241] width 11 height 11
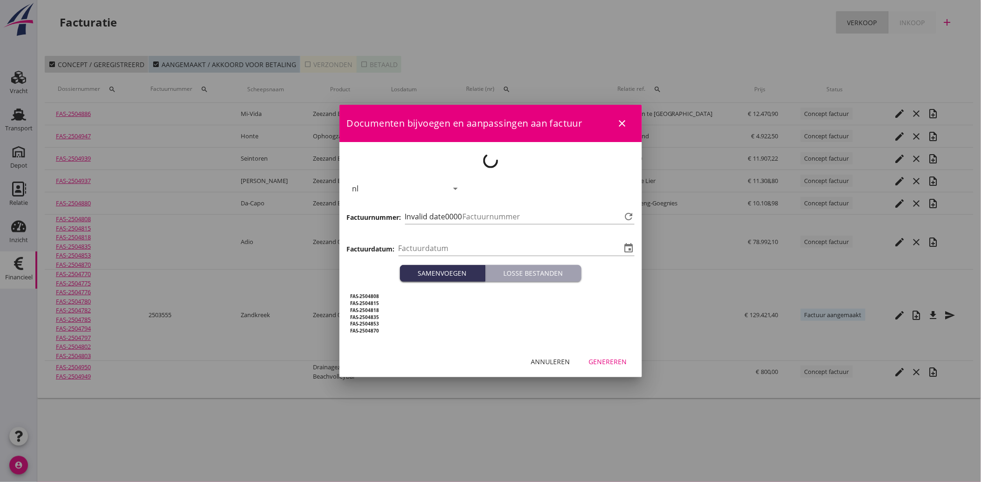
type input "[DATE]"
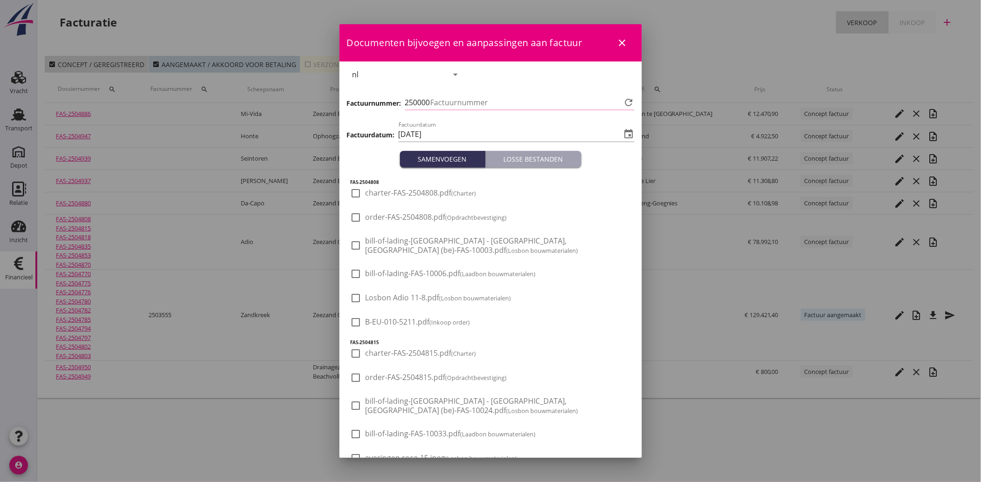
type input "3556"
click at [357, 322] on div at bounding box center [356, 322] width 16 height 16
checkbox input "true"
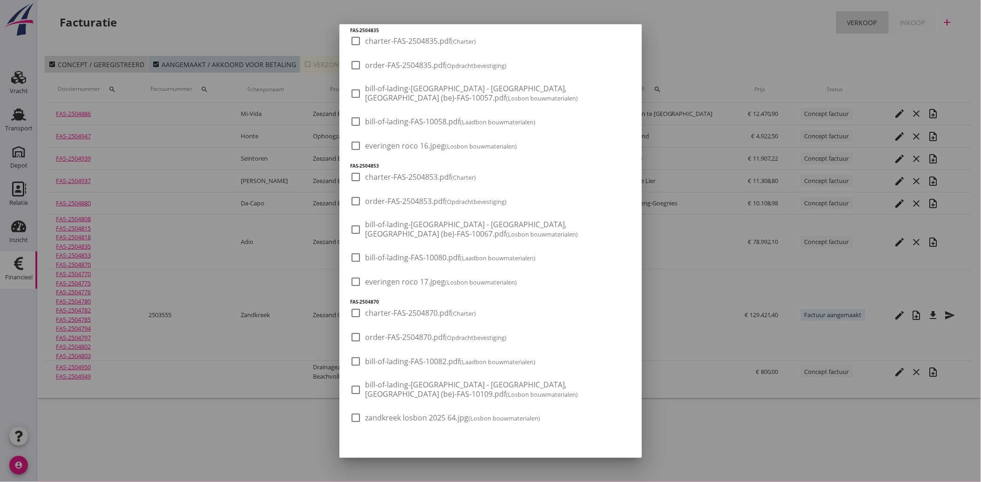
scroll to position [606, 0]
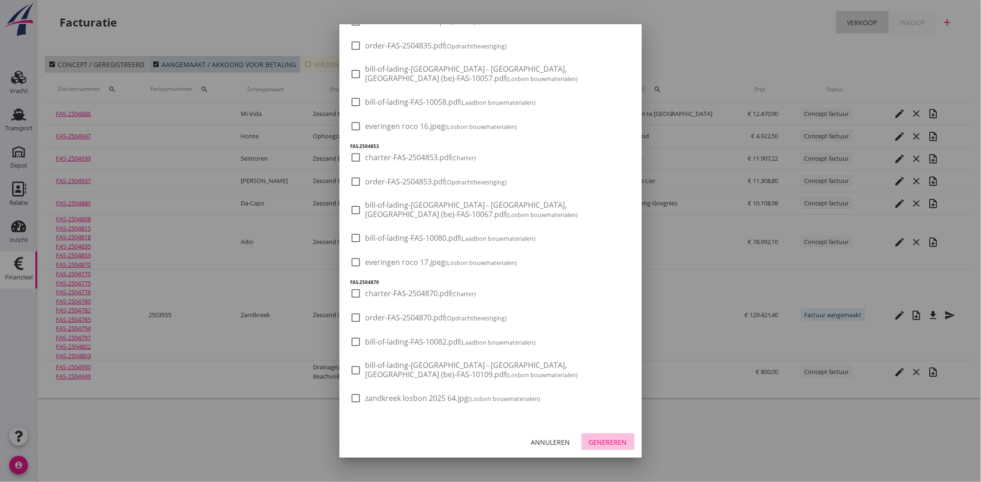
click at [607, 443] on div "Genereren" at bounding box center [608, 442] width 38 height 10
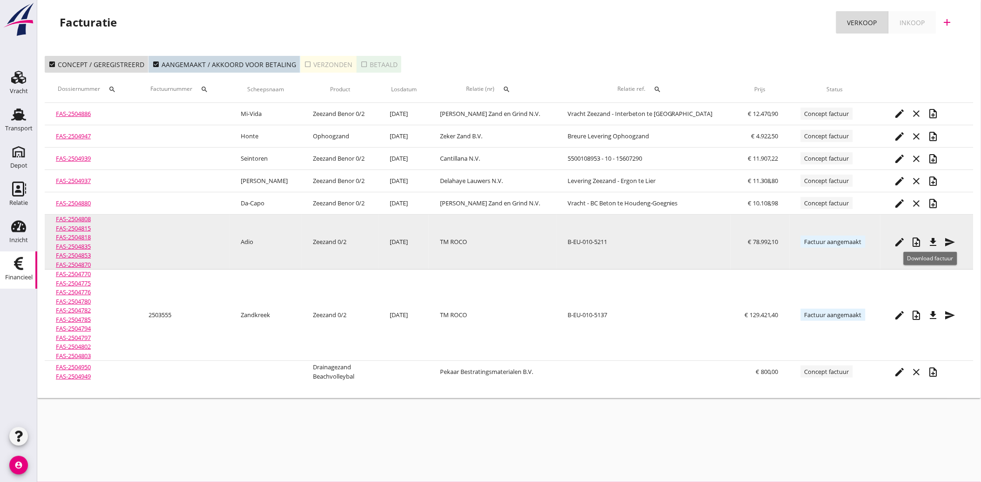
click at [928, 241] on icon "file_download" at bounding box center [933, 241] width 11 height 11
click at [947, 239] on icon "send" at bounding box center [949, 241] width 11 height 11
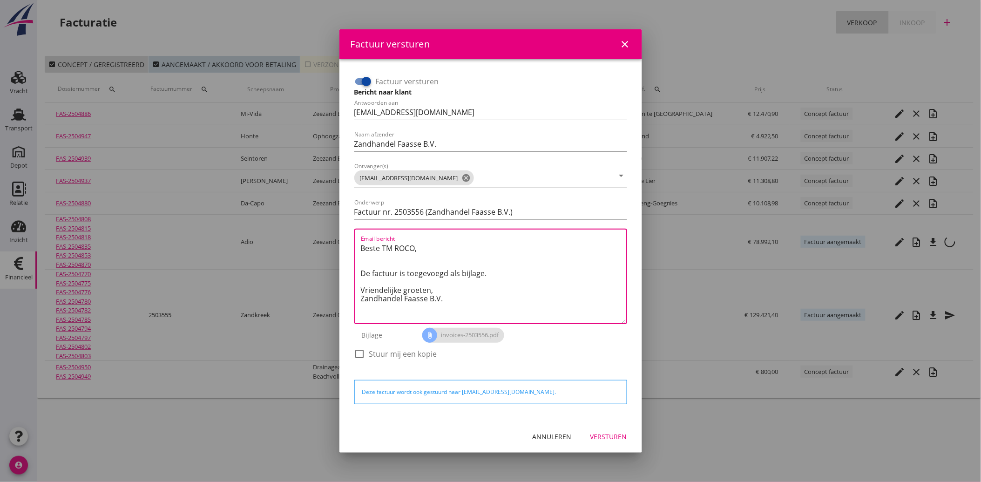
drag, startPoint x: 464, startPoint y: 304, endPoint x: 349, endPoint y: 252, distance: 126.2
click at [349, 252] on div "Factuur versturen Bericht naar klant Antwoorden aan [EMAIL_ADDRESS][DOMAIN_NAME…" at bounding box center [491, 240] width 288 height 346
paste textarea "Geachte heer/mevrouw, Hierbij zenden wij u onze factuur i.v.m. de door ons aan …"
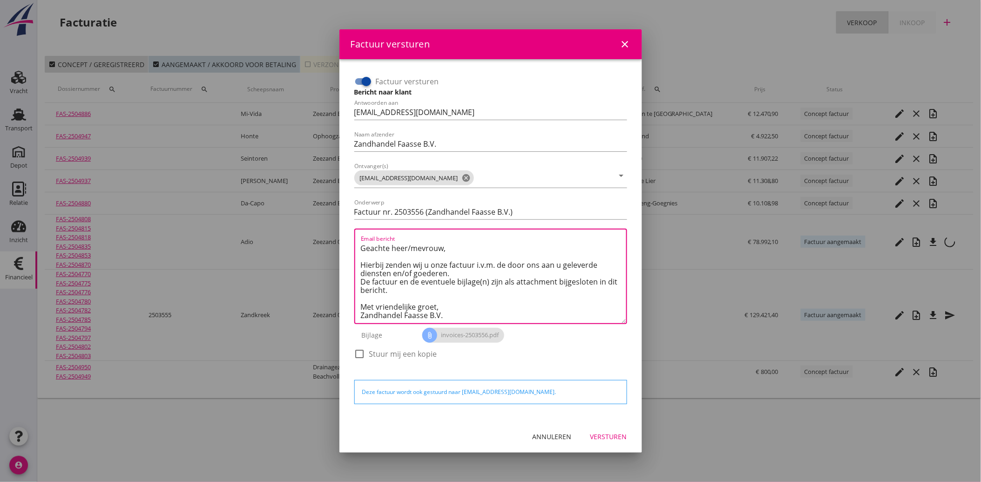
type textarea "Geachte heer/mevrouw, Hierbij zenden wij u onze factuur i.v.m. de door ons aan …"
click at [611, 438] on div "Versturen" at bounding box center [608, 436] width 37 height 10
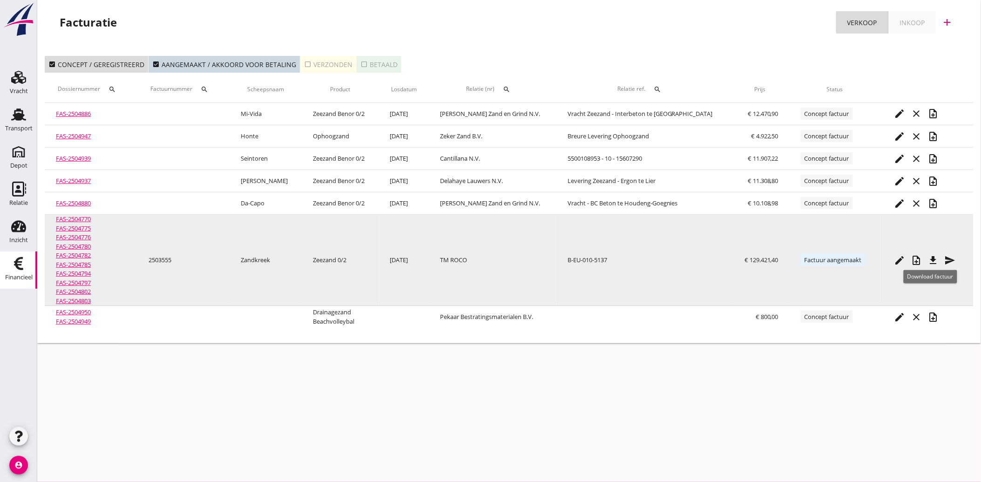
click at [928, 258] on icon "file_download" at bounding box center [933, 260] width 11 height 11
click at [911, 255] on icon "note_add" at bounding box center [916, 260] width 11 height 11
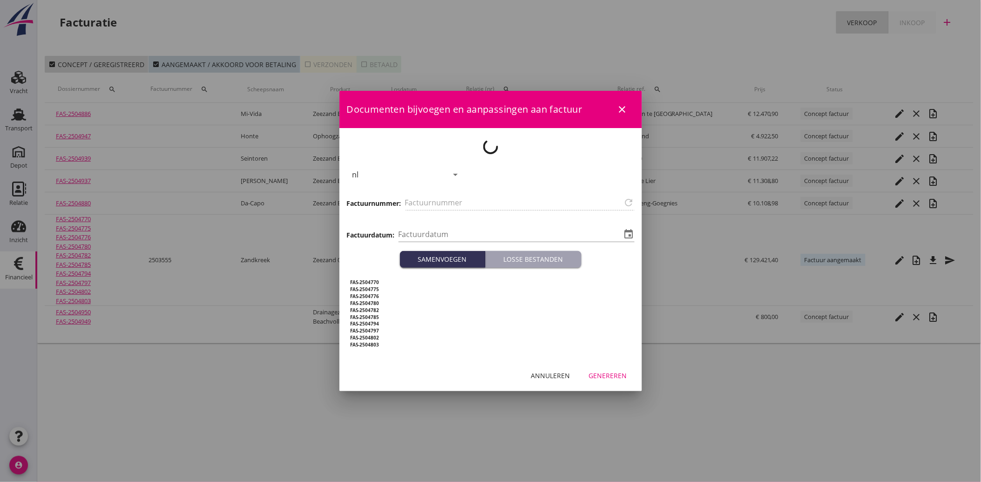
type input "2503555"
type input "[DATE]"
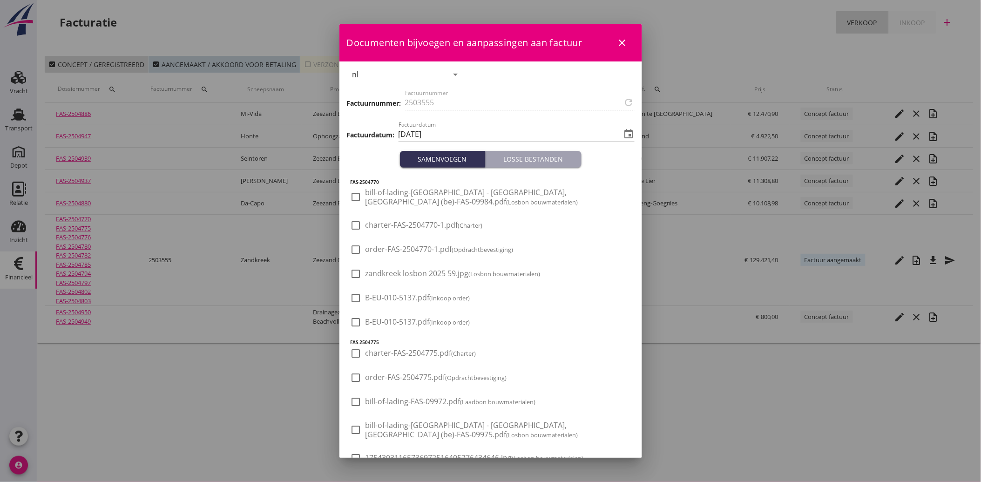
click at [405, 297] on span "B-EU-010-5137.pdf (Inkoop order)" at bounding box center [417, 298] width 105 height 10
click at [358, 301] on div at bounding box center [356, 298] width 16 height 16
checkbox input "false"
click at [359, 321] on div at bounding box center [356, 322] width 16 height 16
checkbox input "true"
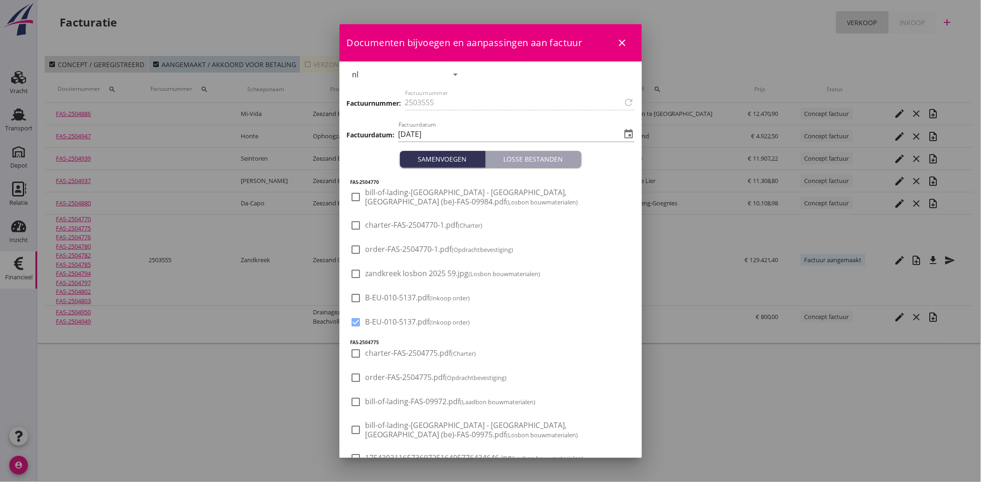
click at [388, 295] on span "B-EU-010-5137.pdf (Inkoop order)" at bounding box center [417, 298] width 105 height 10
checkbox input "true"
click at [361, 319] on div at bounding box center [356, 322] width 16 height 16
checkbox input "false"
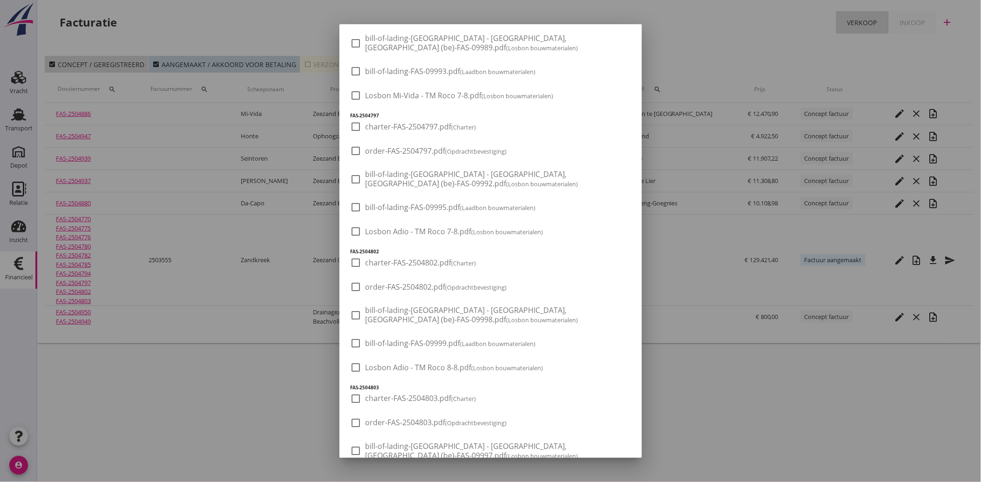
scroll to position [1127, 0]
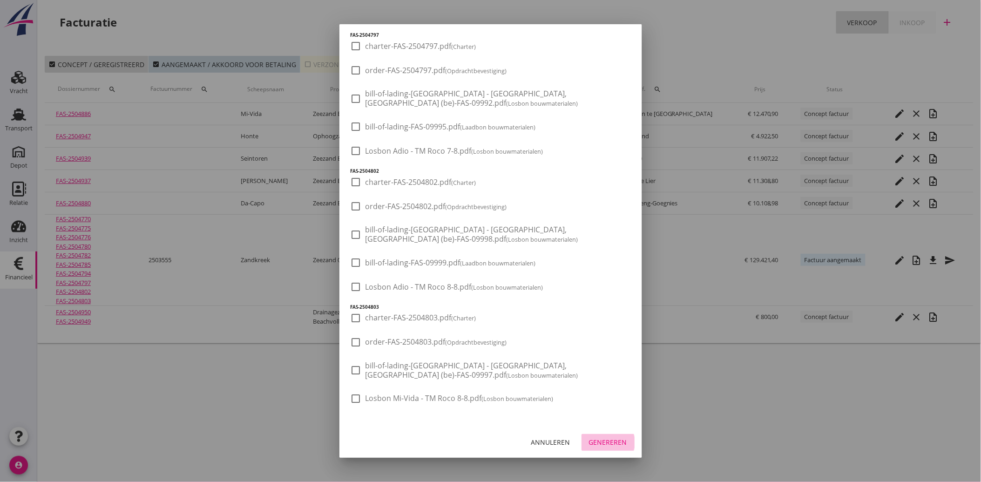
click at [606, 443] on div "Genereren" at bounding box center [608, 442] width 38 height 10
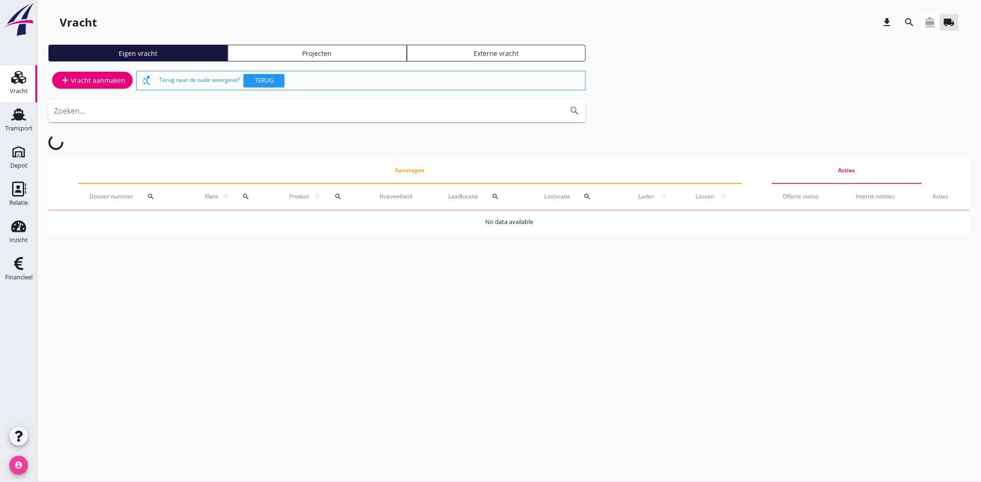
click at [20, 463] on icon "account_circle" at bounding box center [18, 465] width 19 height 19
click at [67, 463] on div "Uitloggen" at bounding box center [83, 461] width 67 height 11
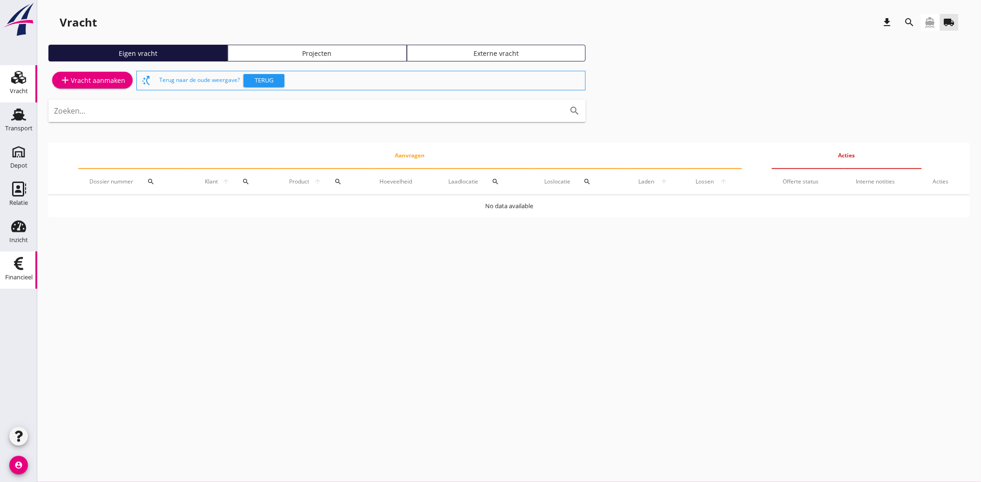
click at [13, 282] on div "Financieel" at bounding box center [18, 277] width 27 height 13
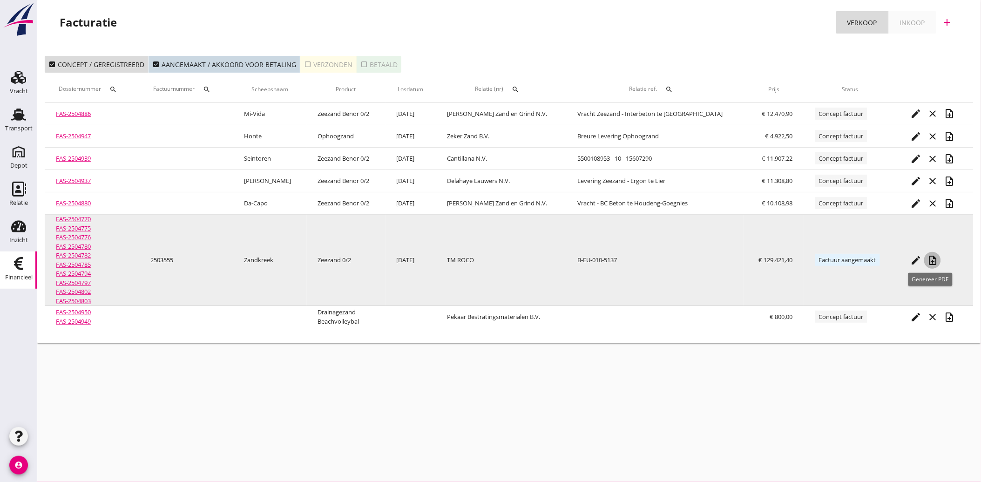
click at [931, 258] on icon "note_add" at bounding box center [932, 260] width 11 height 11
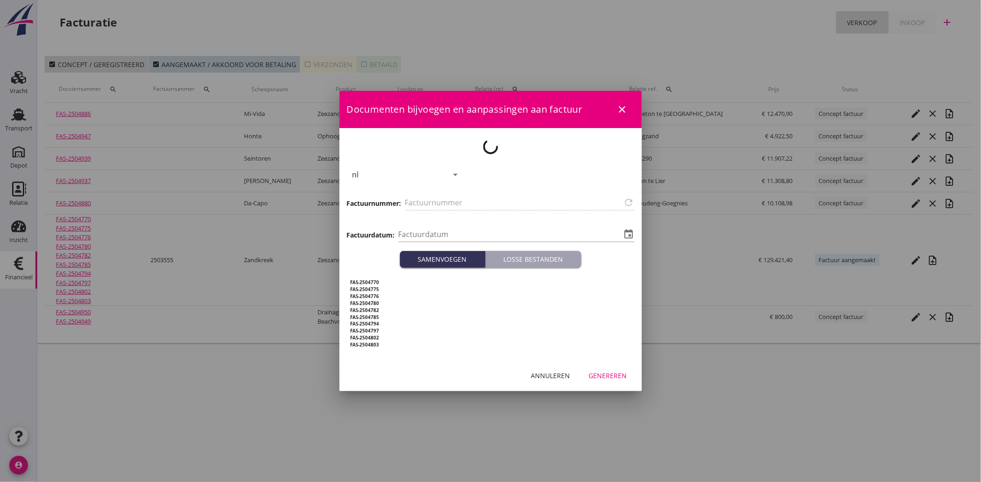
type input "2503555"
type input "[DATE]"
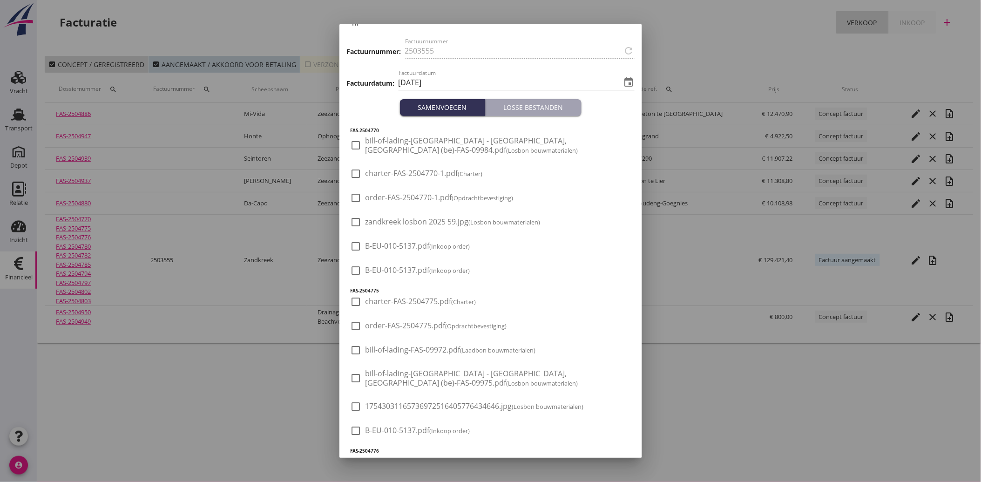
scroll to position [103, 0]
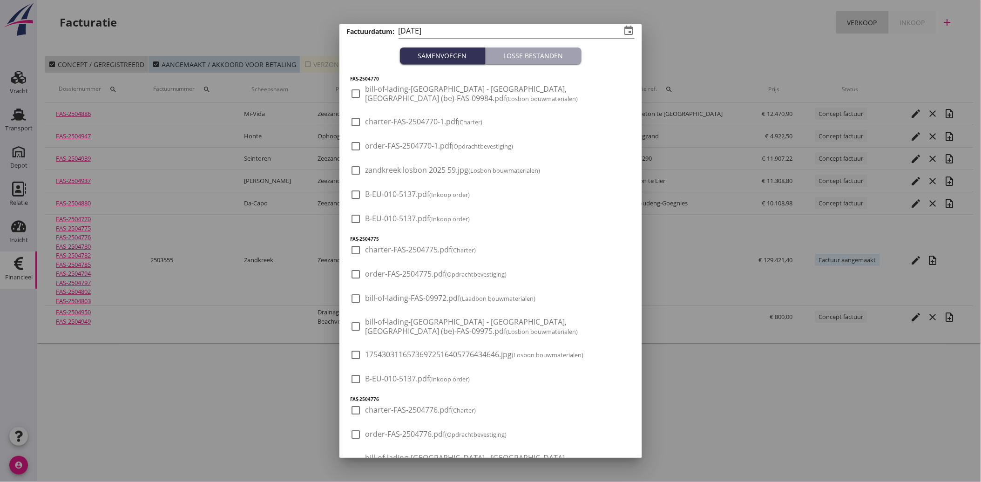
click at [354, 381] on div at bounding box center [356, 379] width 16 height 16
checkbox input "true"
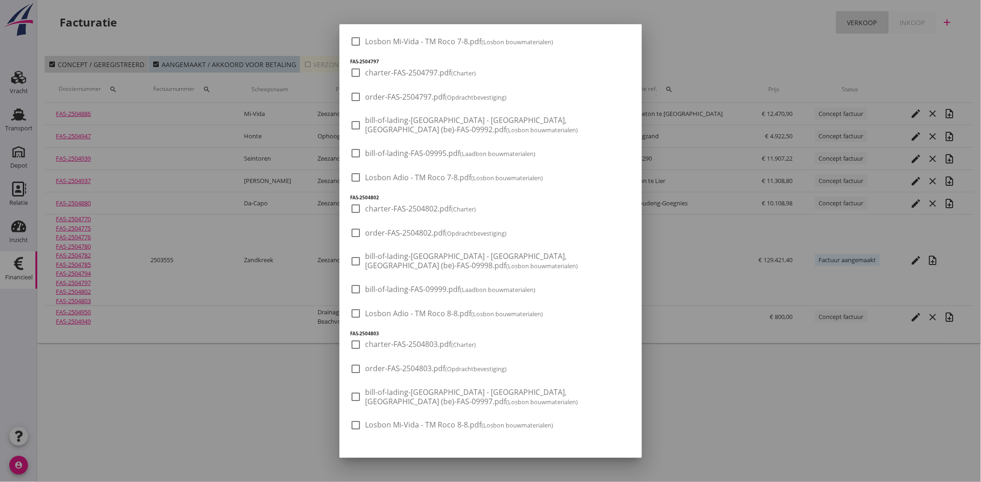
scroll to position [1152, 0]
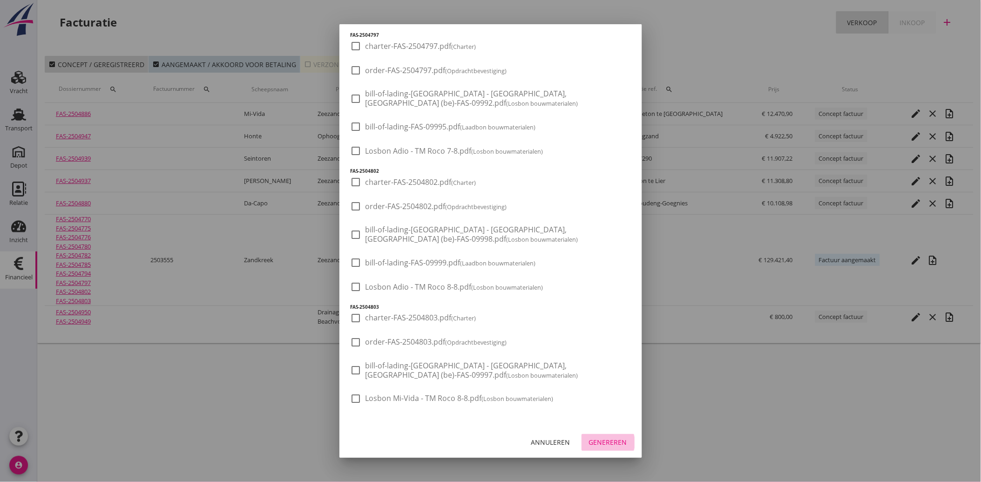
click at [596, 441] on div "Genereren" at bounding box center [608, 442] width 38 height 10
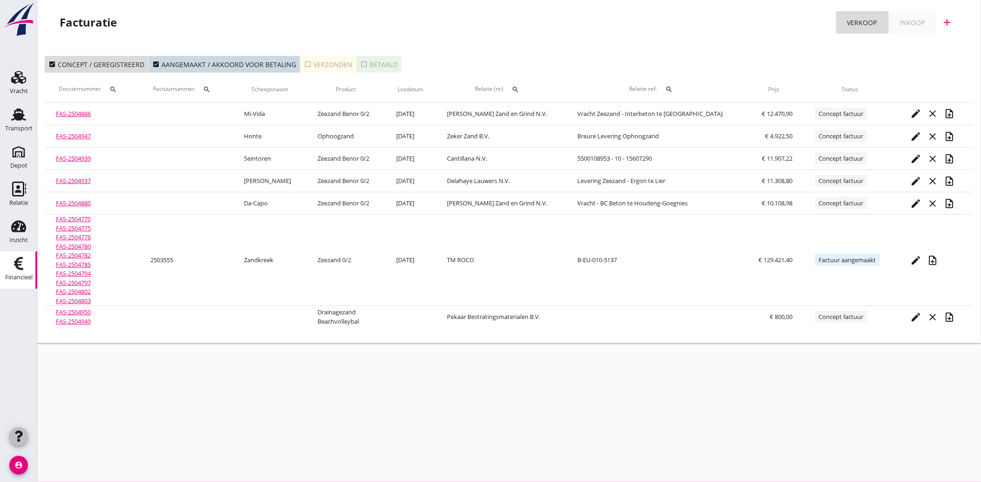
click at [15, 434] on icon "button" at bounding box center [18, 436] width 11 height 11
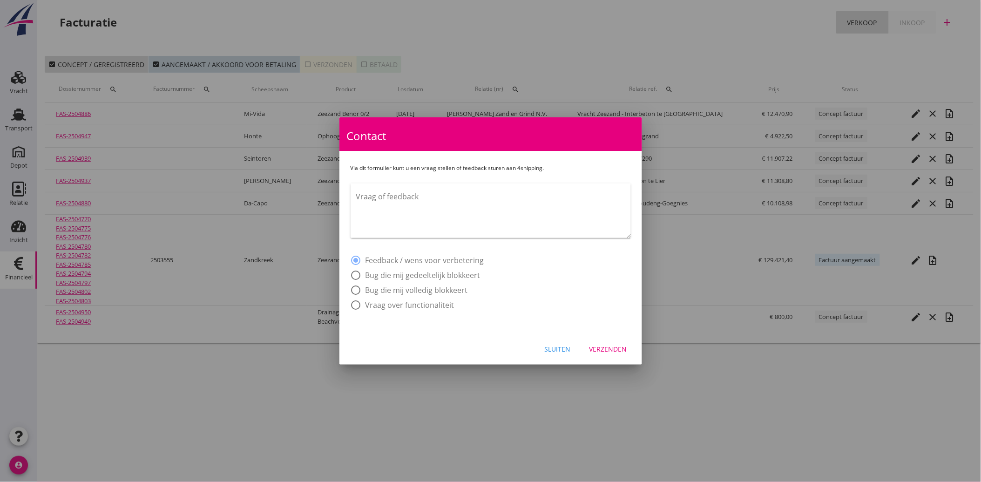
click at [359, 289] on div at bounding box center [356, 290] width 16 height 16
radio input "false"
radio input "true"
click at [559, 345] on div "Sluiten" at bounding box center [558, 349] width 26 height 10
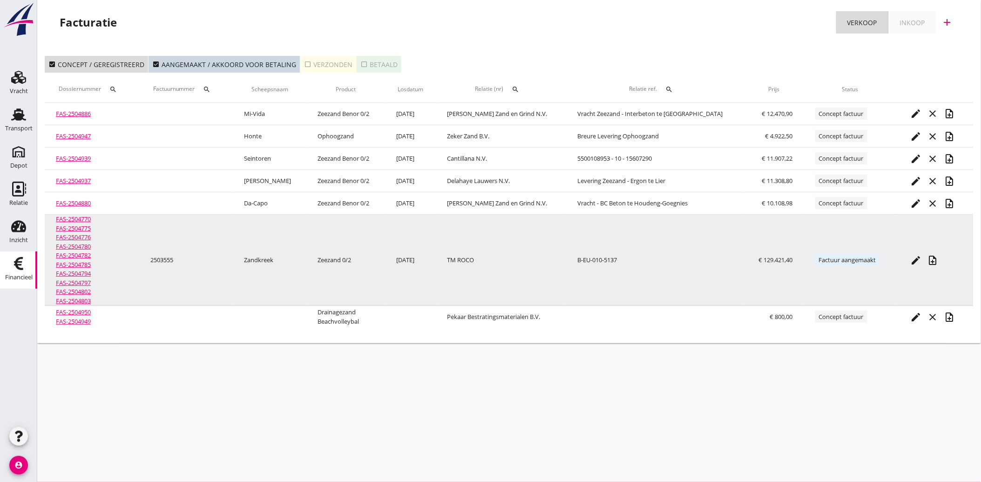
click at [86, 219] on link "FAS-2504770" at bounding box center [73, 219] width 35 height 8
click at [83, 227] on link "FAS-2504775" at bounding box center [73, 228] width 35 height 8
click at [82, 236] on link "FAS-2504776" at bounding box center [73, 237] width 35 height 8
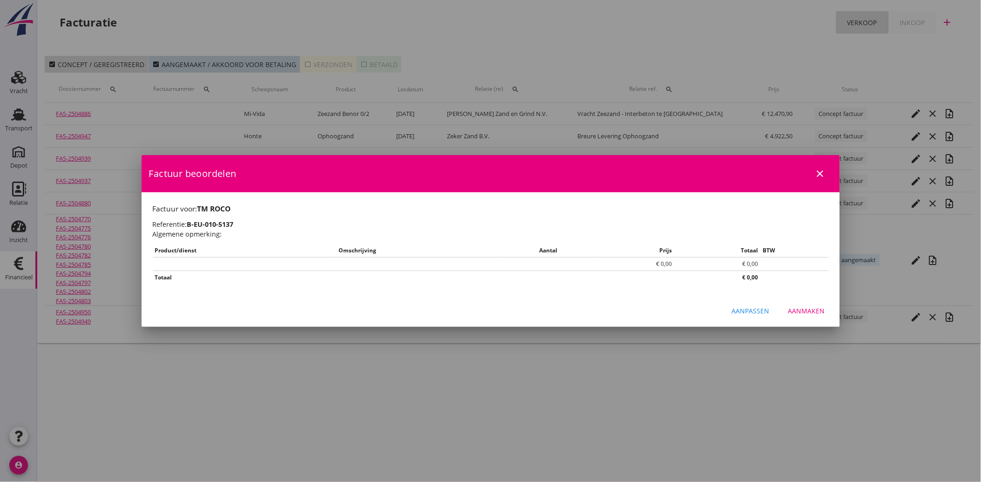
click at [820, 171] on icon "close" at bounding box center [820, 173] width 11 height 11
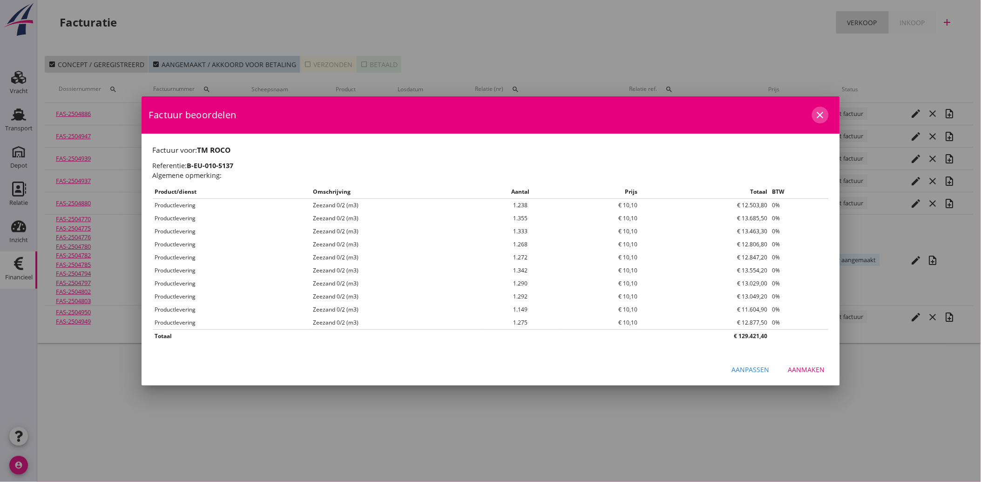
click at [820, 113] on icon "close" at bounding box center [820, 114] width 11 height 11
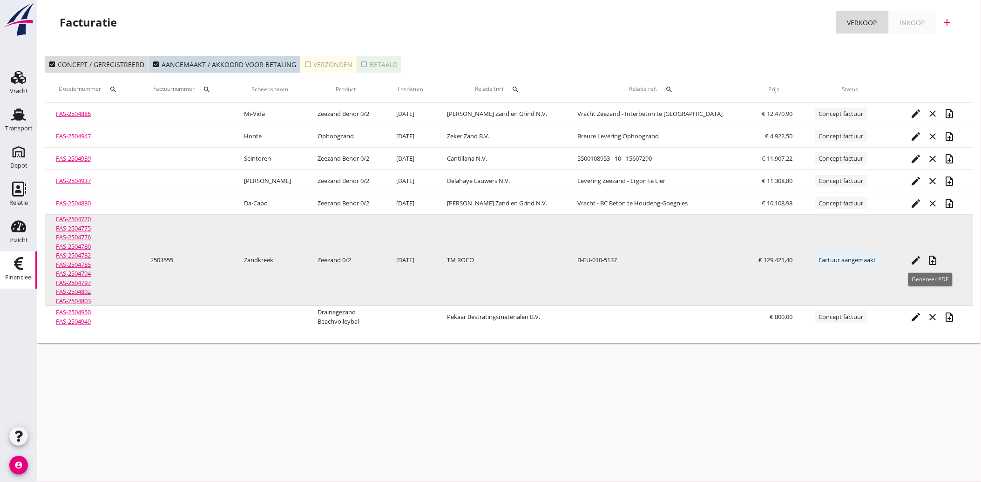
click at [933, 258] on icon "note_add" at bounding box center [932, 260] width 11 height 11
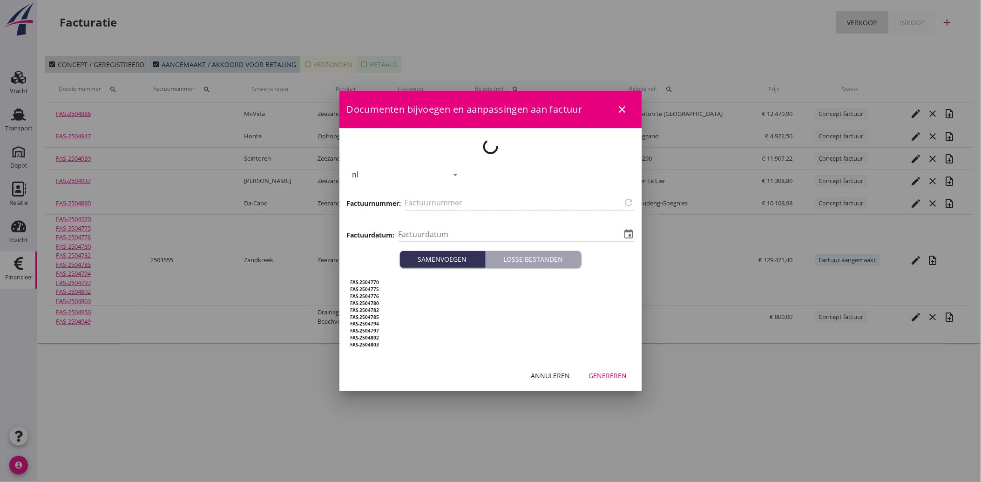
click at [552, 377] on div "Annuleren" at bounding box center [550, 376] width 39 height 10
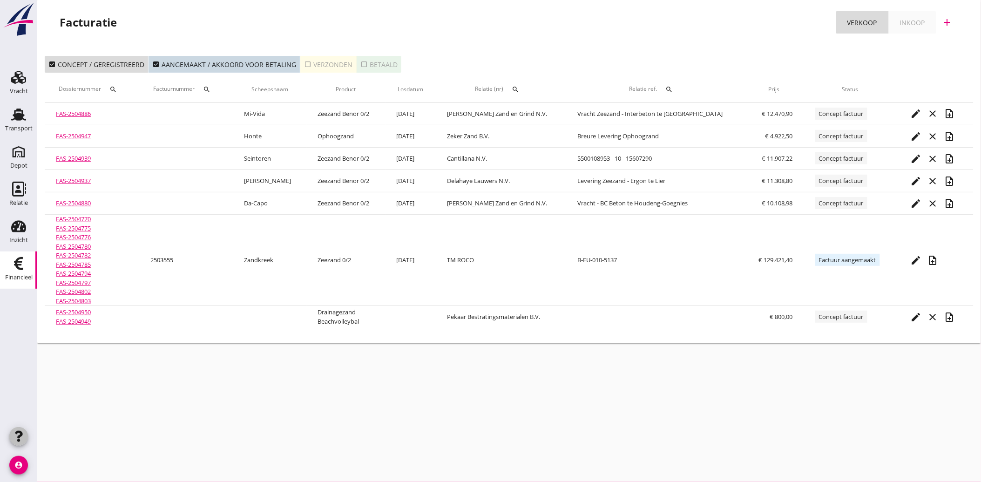
click at [19, 438] on icon "button" at bounding box center [18, 436] width 11 height 11
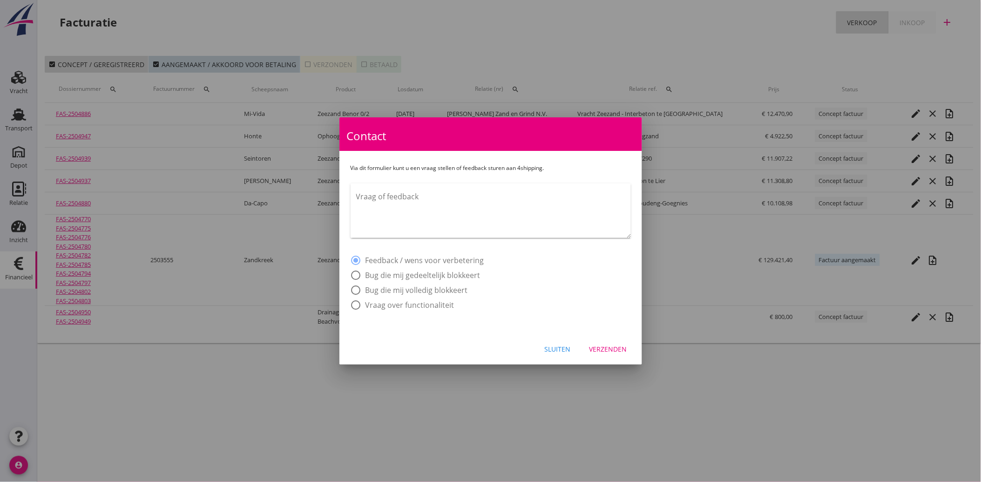
click at [359, 289] on div at bounding box center [356, 290] width 16 height 16
radio input "false"
radio input "true"
click at [368, 202] on textarea "Vraag of feedback" at bounding box center [493, 213] width 275 height 49
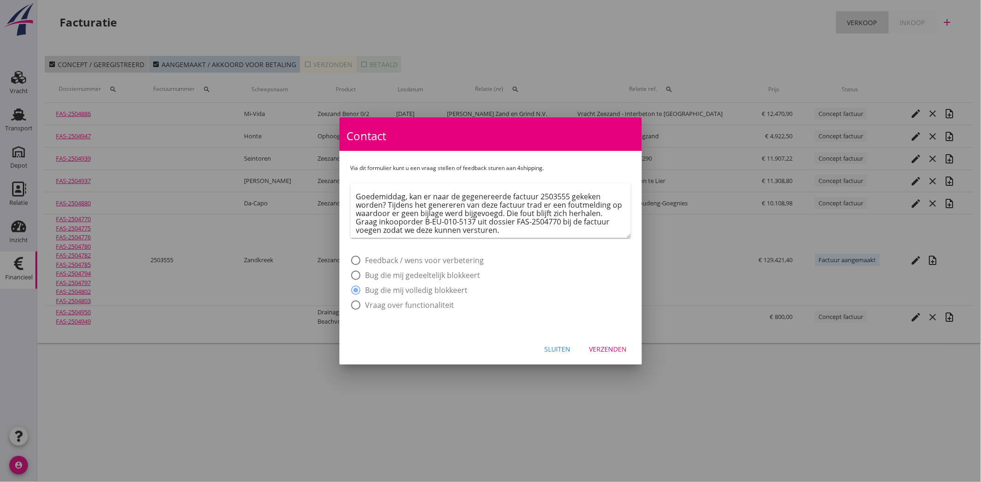
scroll to position [6, 0]
type textarea "Goedemiddag, kan er naar de gegenereerde factuur 2503555 gekeken worden? Tijden…"
click at [594, 341] on button "Verzenden" at bounding box center [608, 348] width 53 height 17
